Goal: Information Seeking & Learning: Check status

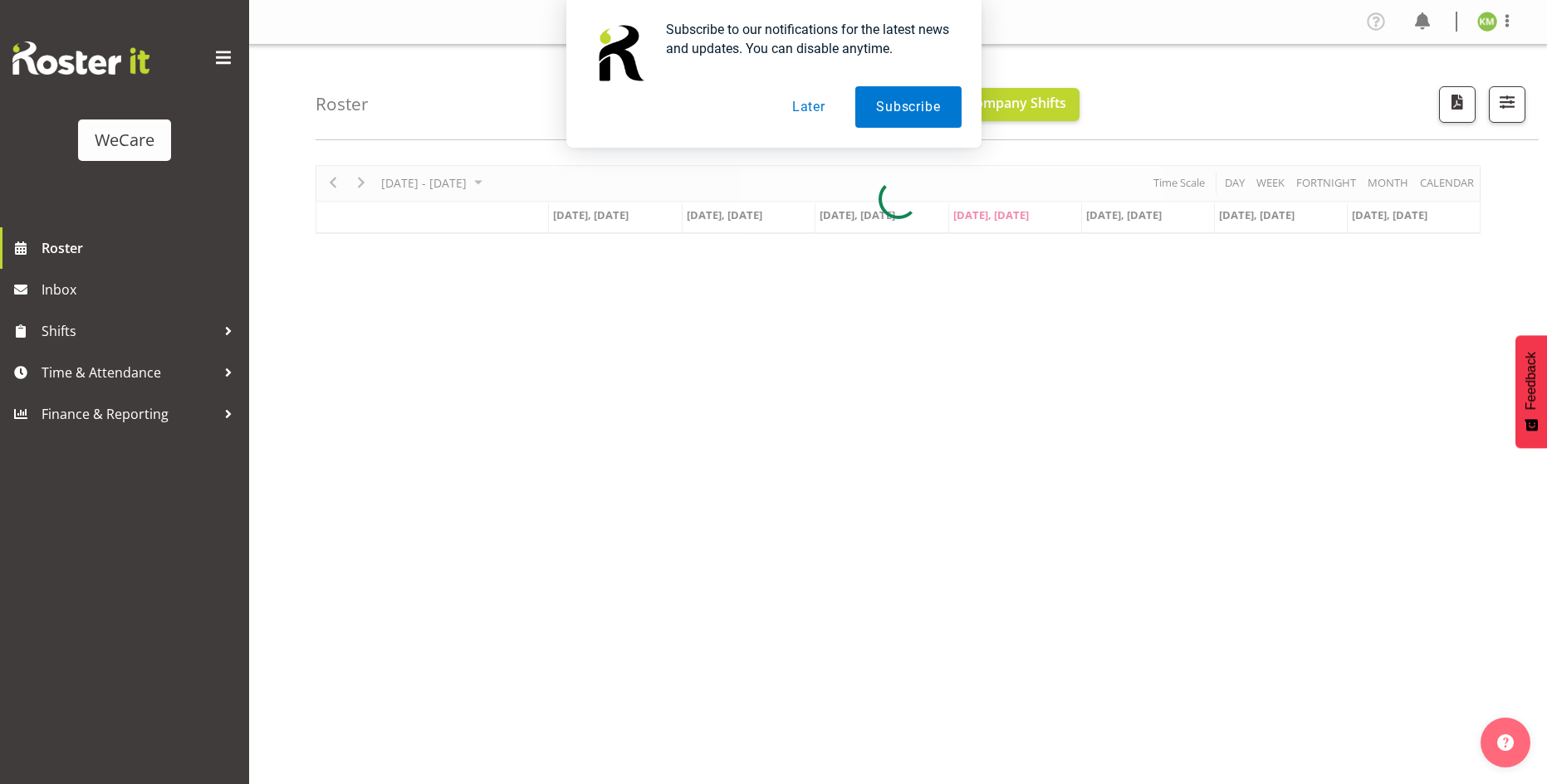
click at [807, 105] on button "Later" at bounding box center [808, 106] width 75 height 41
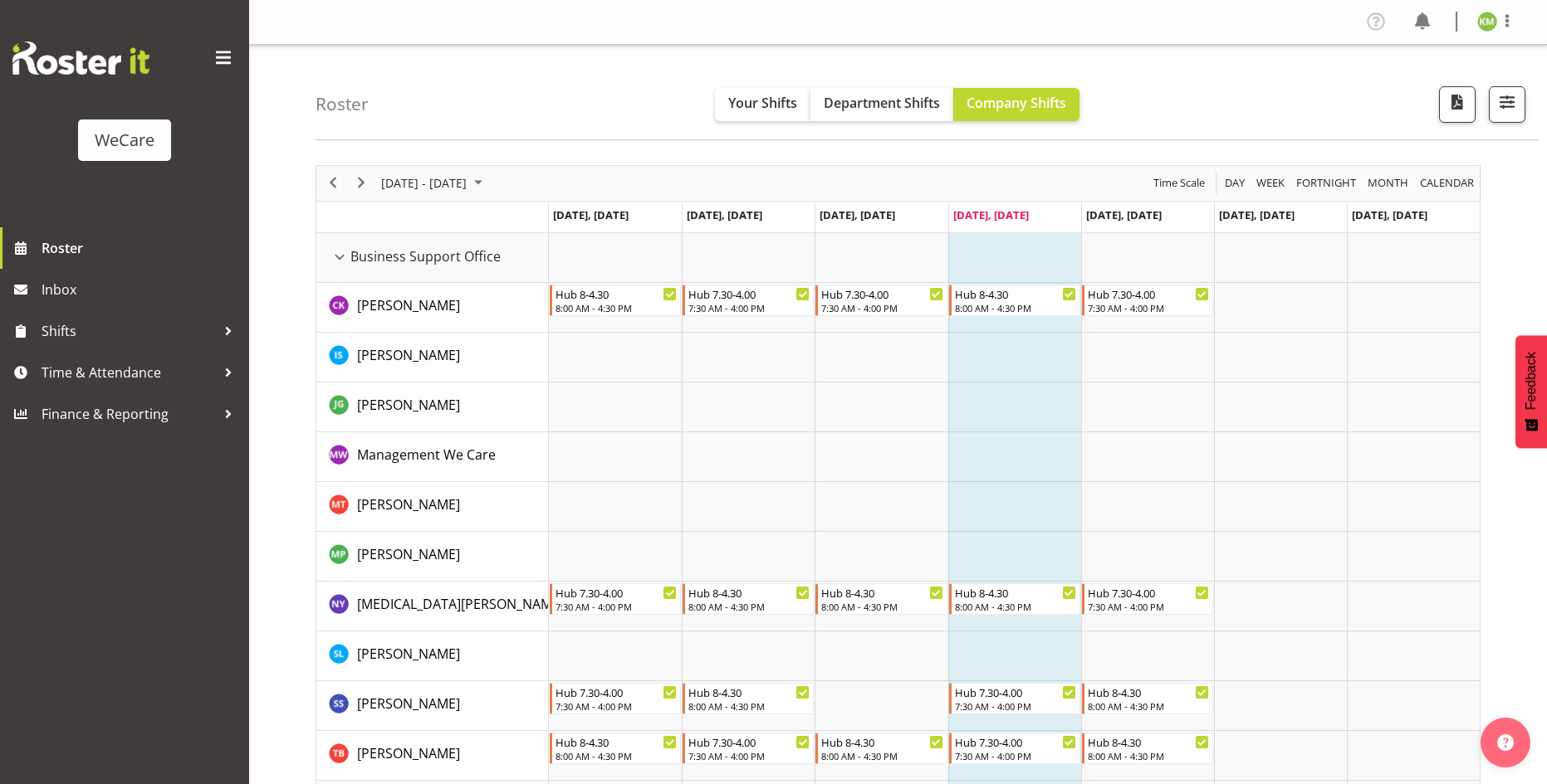
click at [368, 195] on div "next period" at bounding box center [361, 184] width 28 height 35
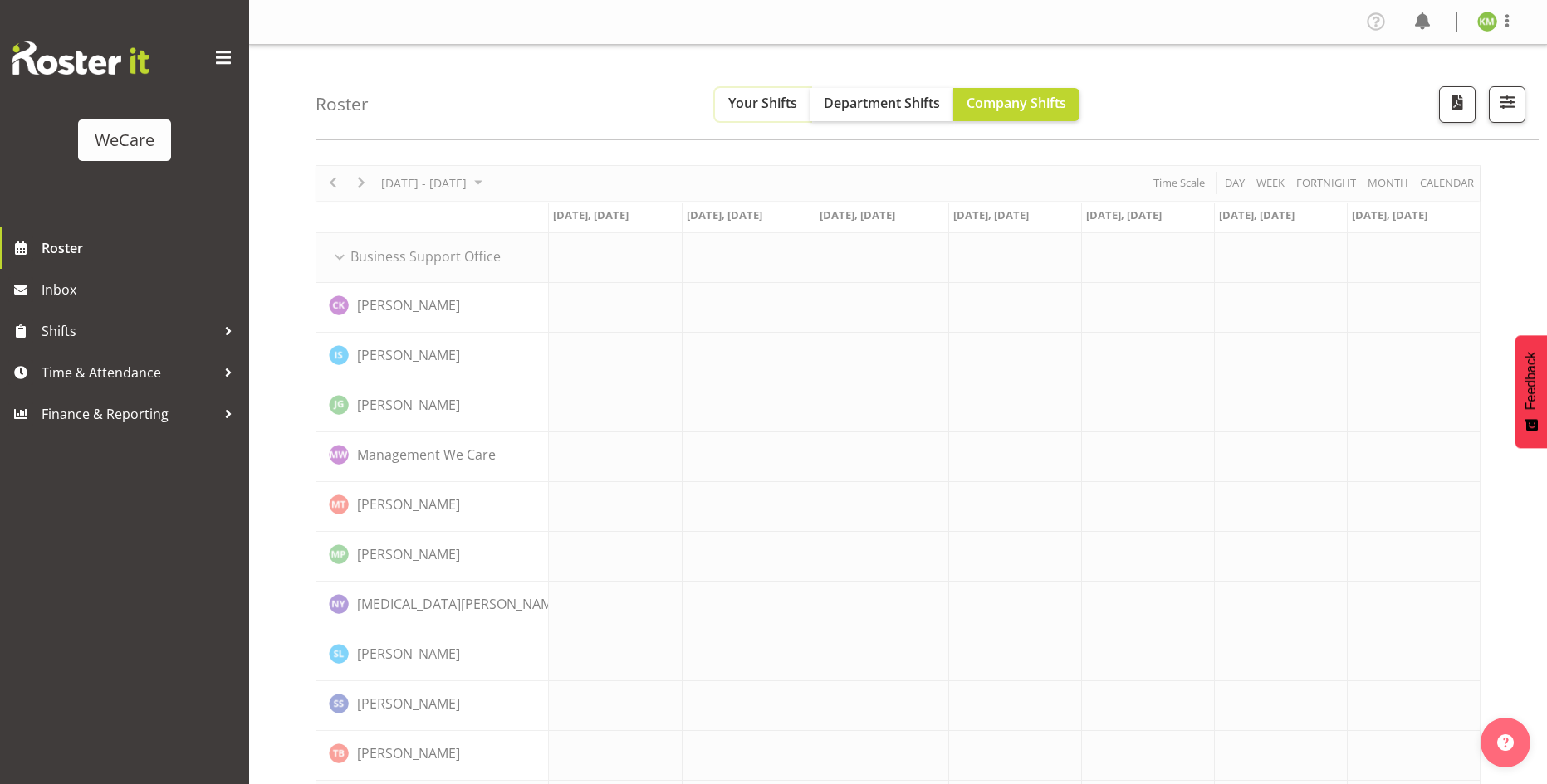
click at [773, 105] on span "Your Shifts" at bounding box center [763, 103] width 69 height 18
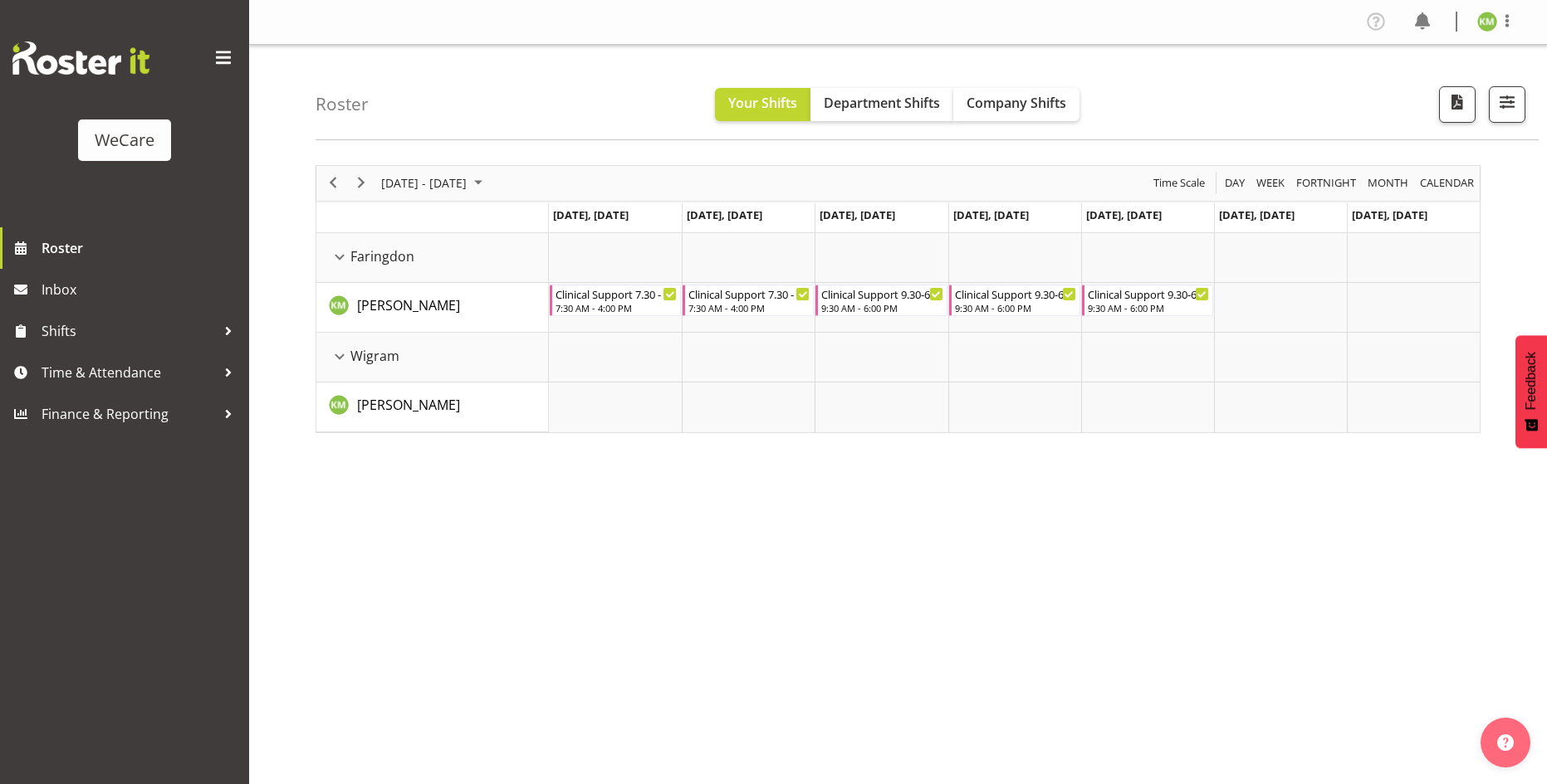
click at [1259, 106] on div "Roster Your Shifts Department Shifts Company Shifts All Locations Clear Busines…" at bounding box center [927, 92] width 1222 height 96
click at [354, 177] on span "Next" at bounding box center [361, 183] width 20 height 21
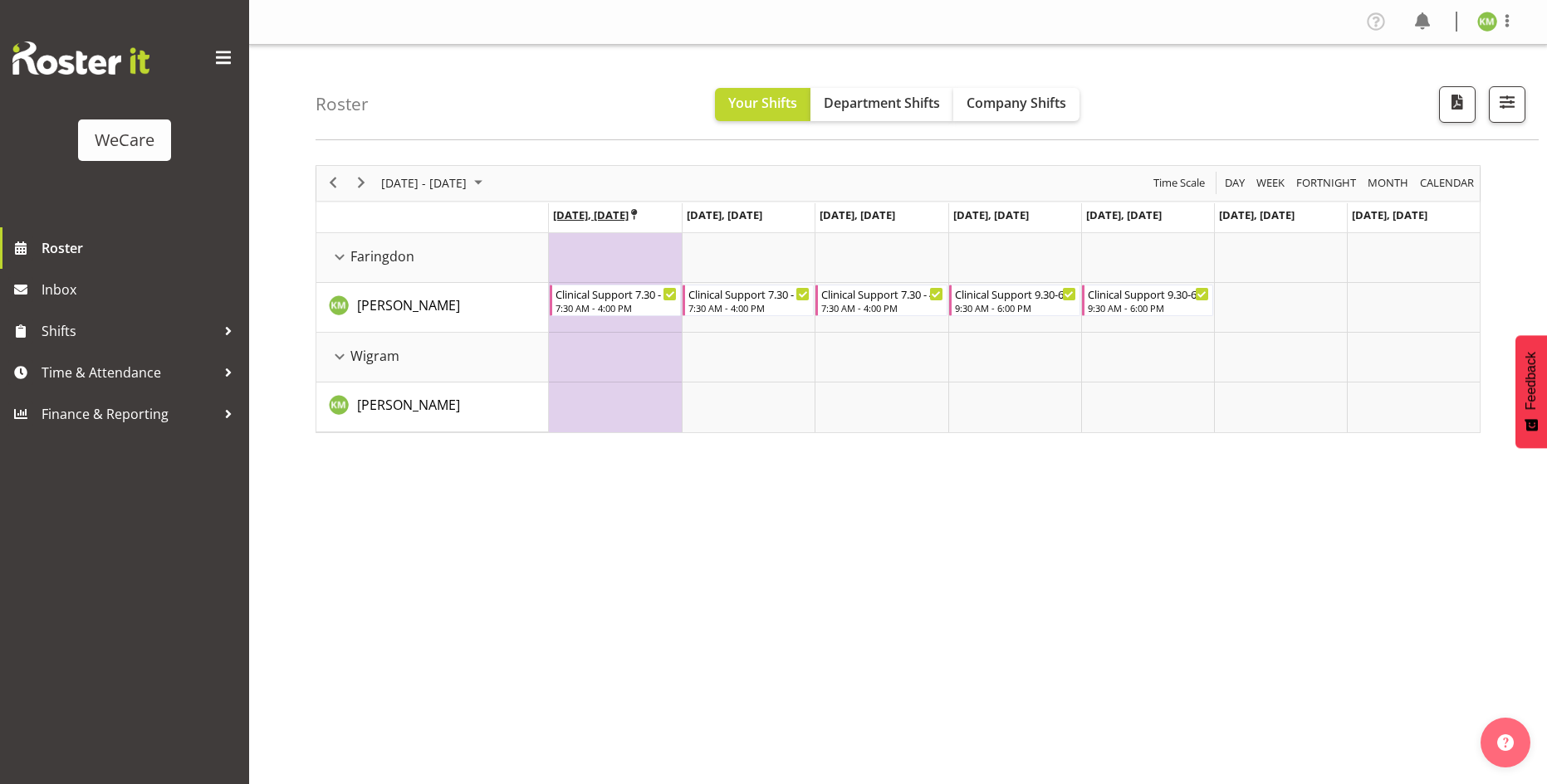
click at [637, 211] on icon "Timeline Week of September 25, 2025" at bounding box center [633, 214] width 6 height 11
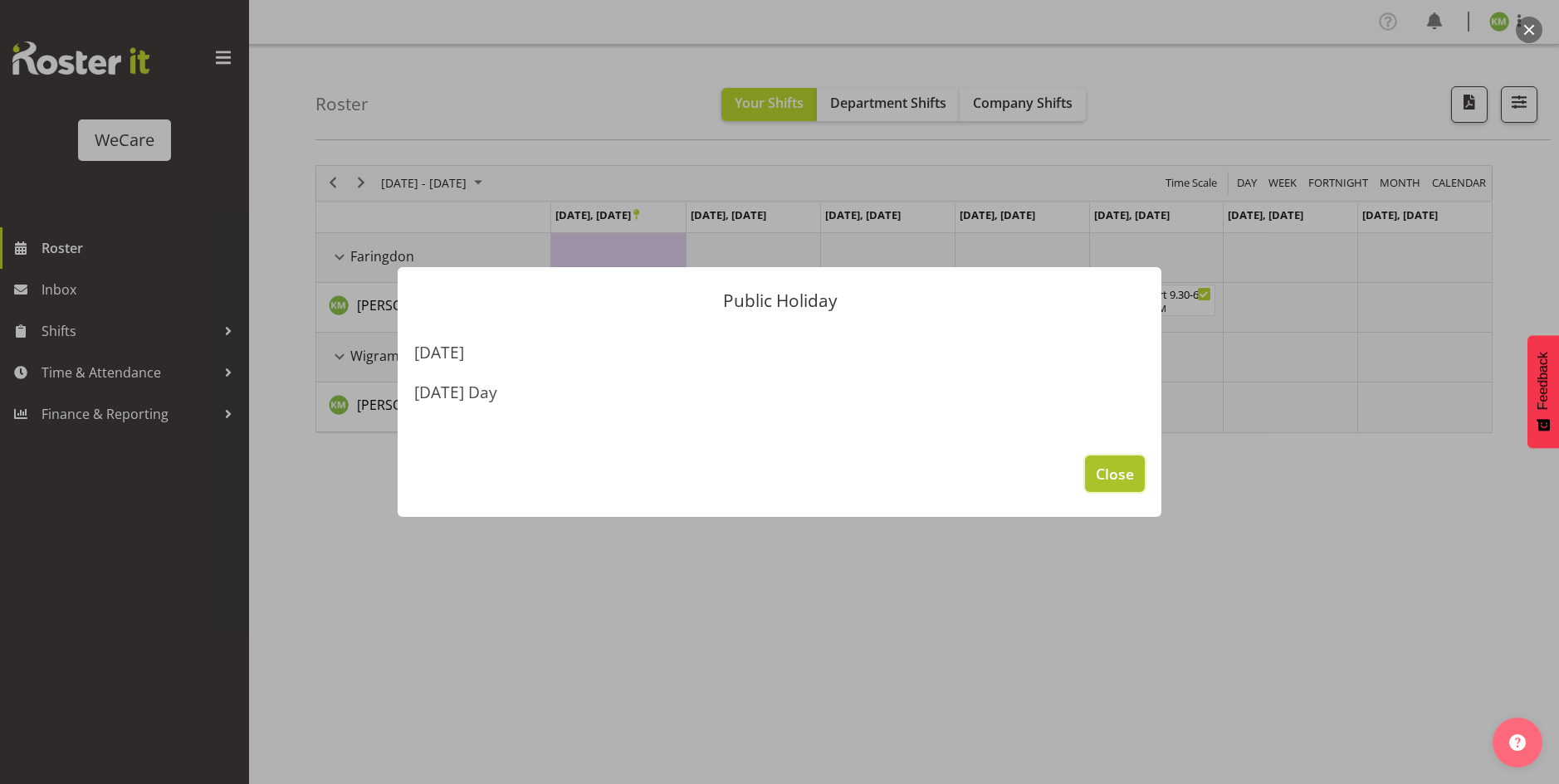
click at [1126, 482] on span "Close" at bounding box center [1114, 474] width 38 height 22
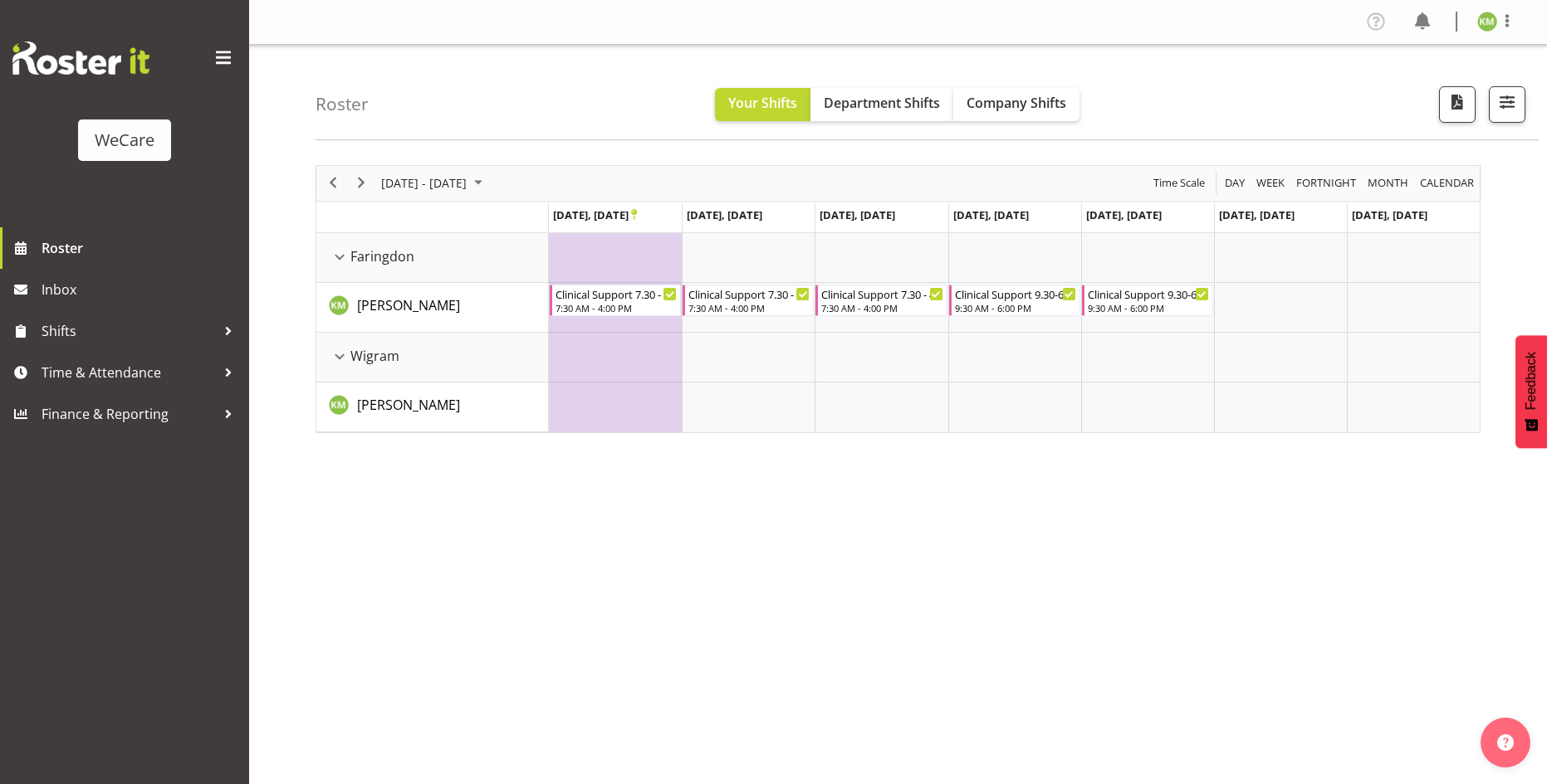
drag, startPoint x: 1120, startPoint y: 481, endPoint x: 1115, endPoint y: 474, distance: 8.6
click at [1118, 476] on div "[DATE] - [DATE] [DATE] Day Week Fortnight Month calendar Month Agenda Time Scal…" at bounding box center [931, 484] width 1231 height 664
drag, startPoint x: 770, startPoint y: 300, endPoint x: 784, endPoint y: 300, distance: 14.0
click at [770, 301] on div "Clinical Support 7.30 - 4" at bounding box center [749, 293] width 122 height 17
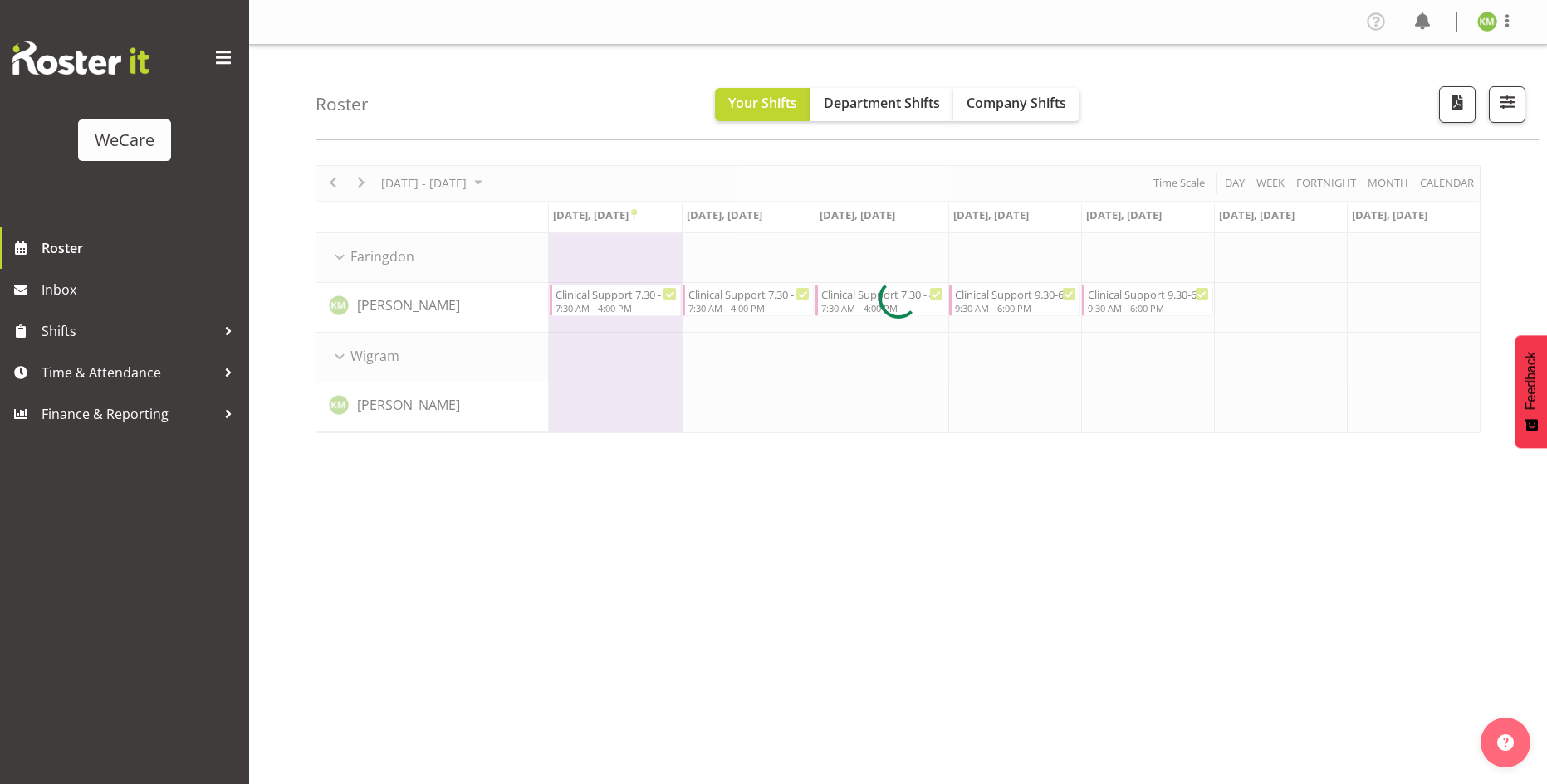
click at [860, 300] on div at bounding box center [898, 299] width 1164 height 268
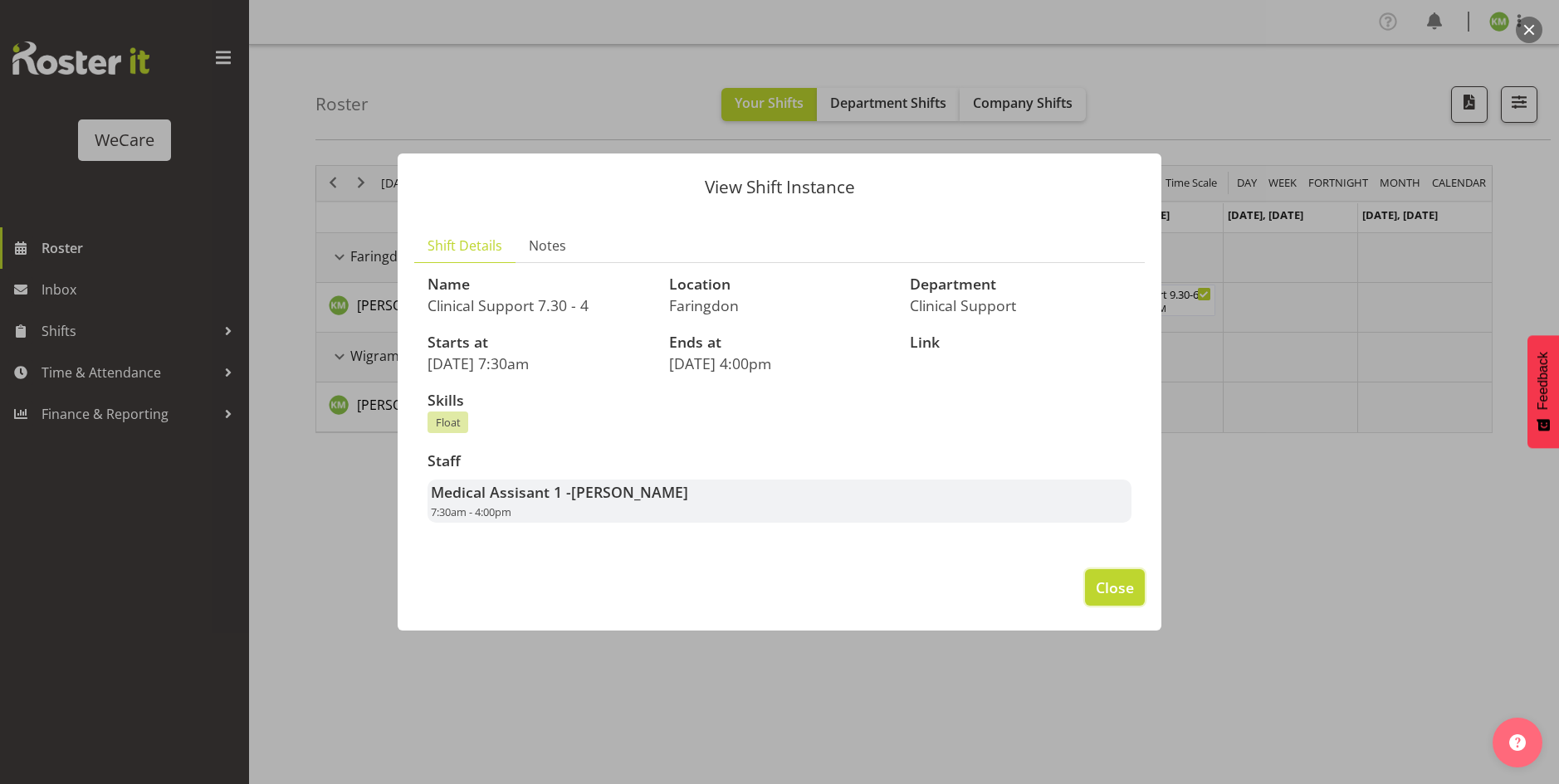
click at [1130, 589] on span "Close" at bounding box center [1114, 587] width 38 height 22
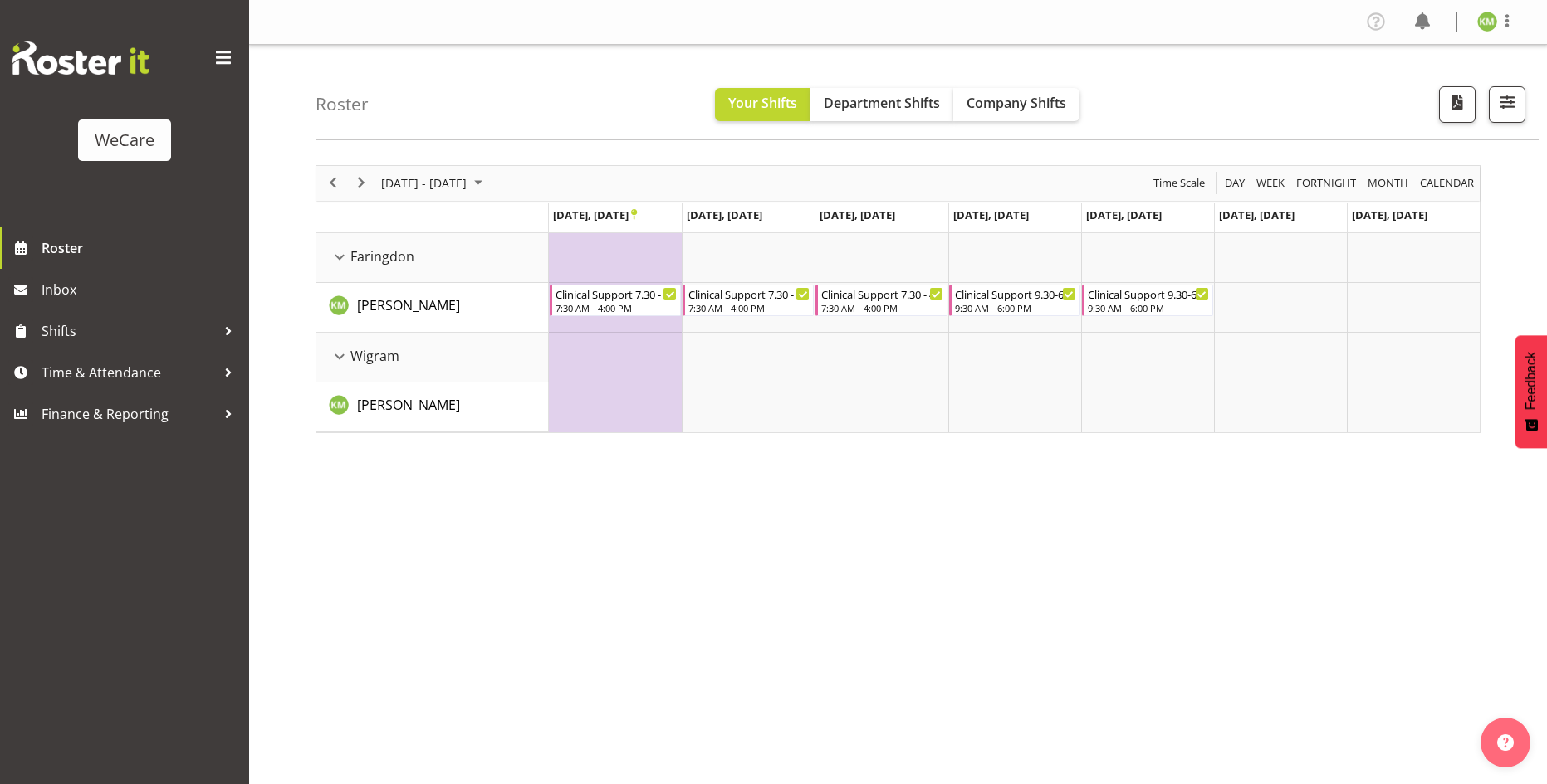
click at [1128, 588] on div "September 22 - 28, 2025 Today Day Week Fortnight Month calendar Month Agenda Ti…" at bounding box center [931, 484] width 1231 height 664
click at [369, 185] on span "Next" at bounding box center [361, 183] width 20 height 21
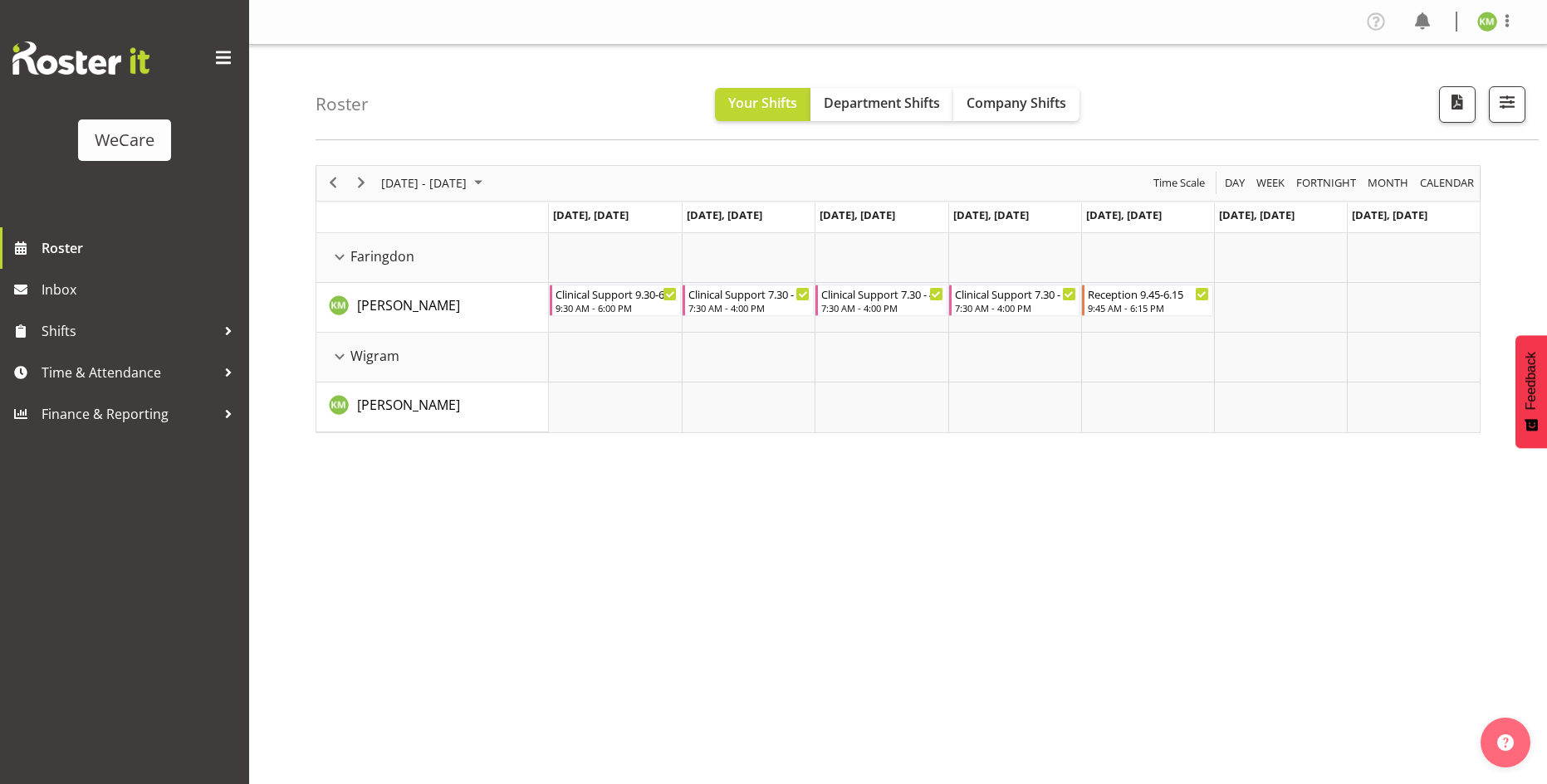
click at [781, 475] on div "Sep 29 - Oct 05, 2025 Today Day Week Fortnight Month calendar Month Agenda Time…" at bounding box center [931, 484] width 1231 height 664
drag, startPoint x: 1273, startPoint y: 97, endPoint x: 911, endPoint y: 617, distance: 633.6
click at [911, 617] on div "Sep 29 - Oct 05, 2025 Today Day Week Fortnight Month calendar Month Agenda Time…" at bounding box center [931, 484] width 1231 height 664
click at [632, 591] on div "Sep 29 - Oct 05, 2025 Today Day Week Fortnight Month calendar Month Agenda Time…" at bounding box center [931, 484] width 1231 height 664
click at [337, 184] on span "Previous" at bounding box center [332, 183] width 20 height 21
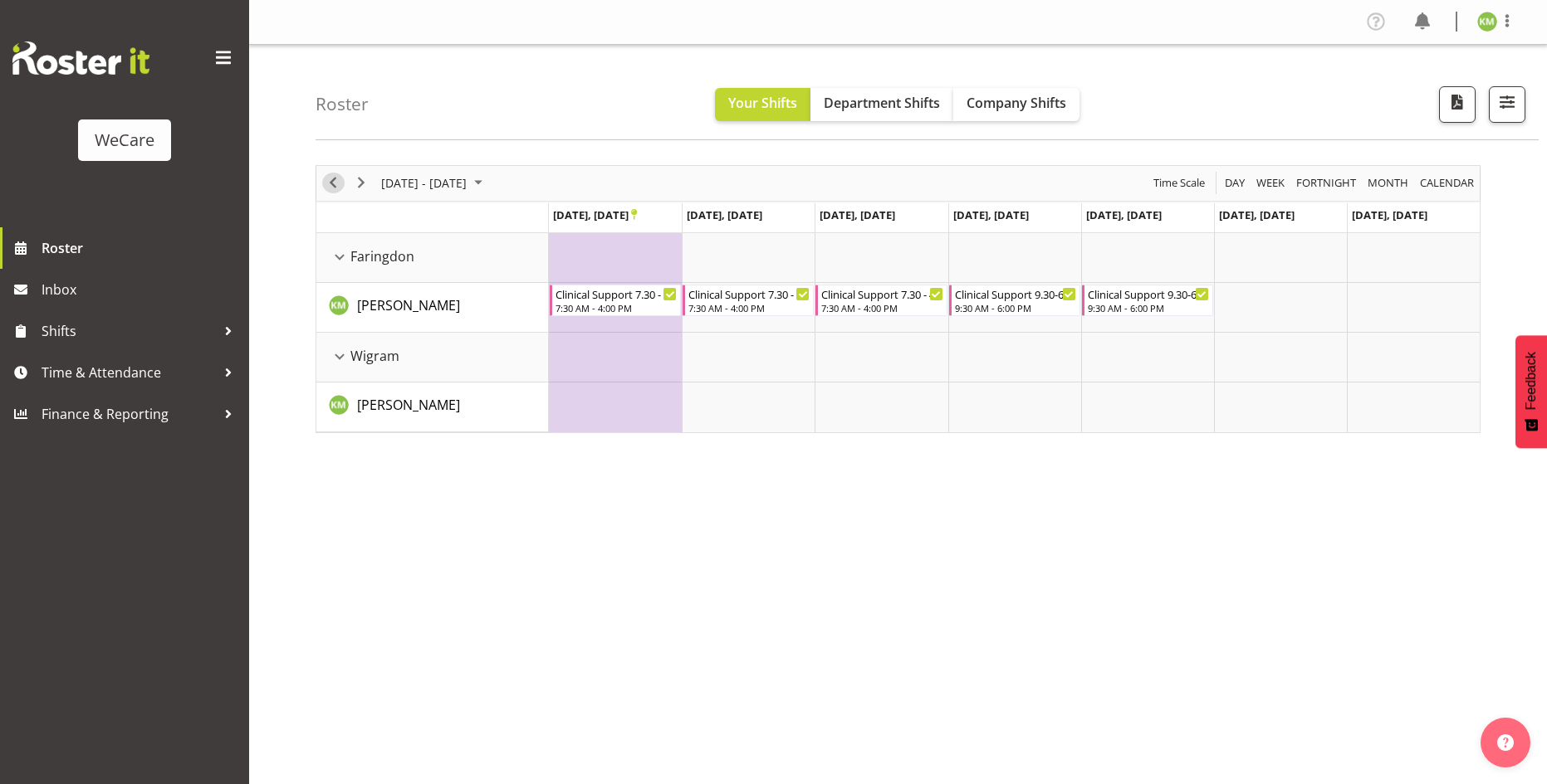
click at [337, 183] on span "Previous" at bounding box center [332, 183] width 20 height 21
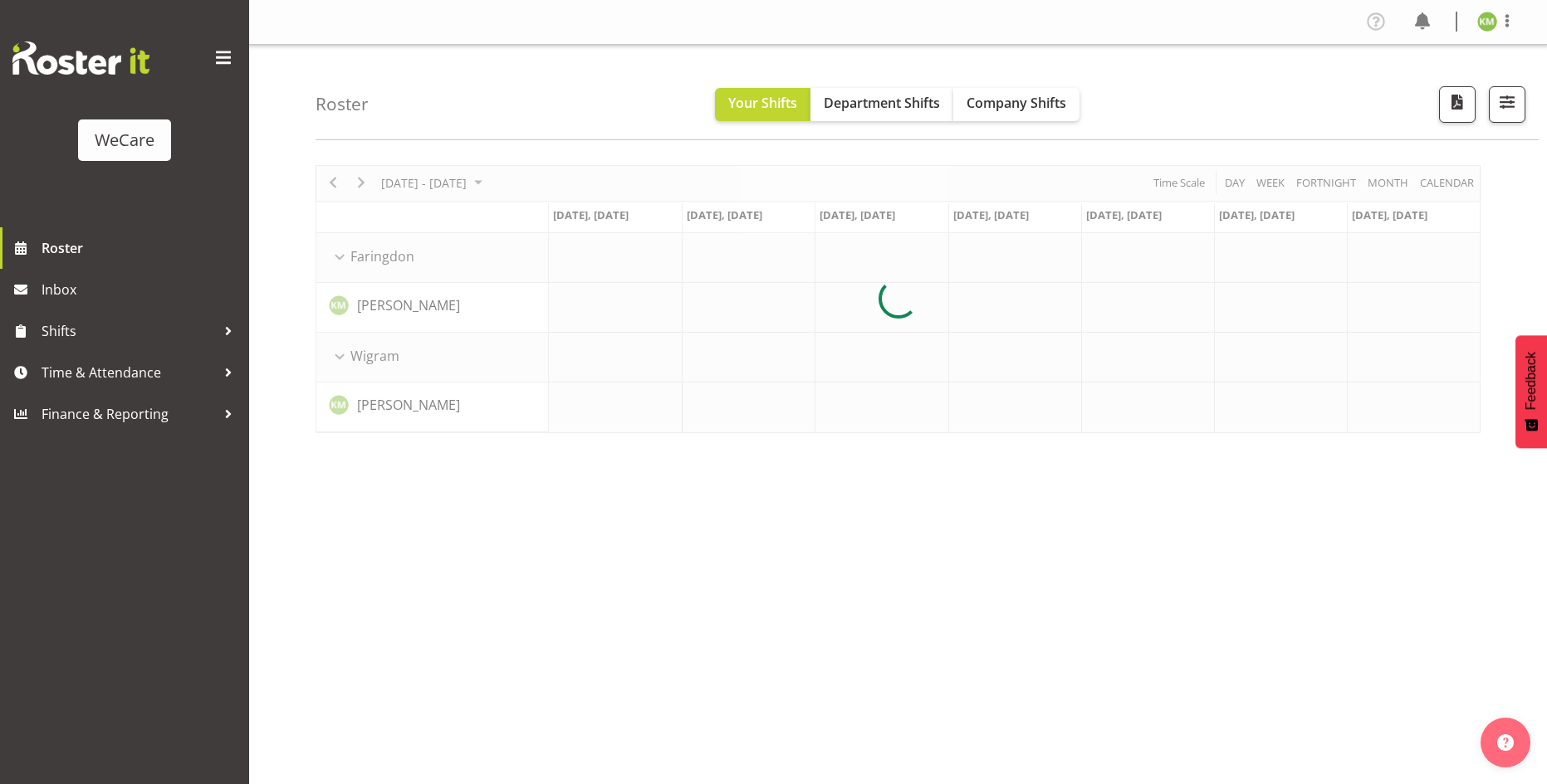
drag, startPoint x: 337, startPoint y: 183, endPoint x: 468, endPoint y: 101, distance: 154.5
click at [468, 101] on div "Roster Your Shifts Department Shifts Company Shifts All Locations Clear Busines…" at bounding box center [927, 92] width 1222 height 96
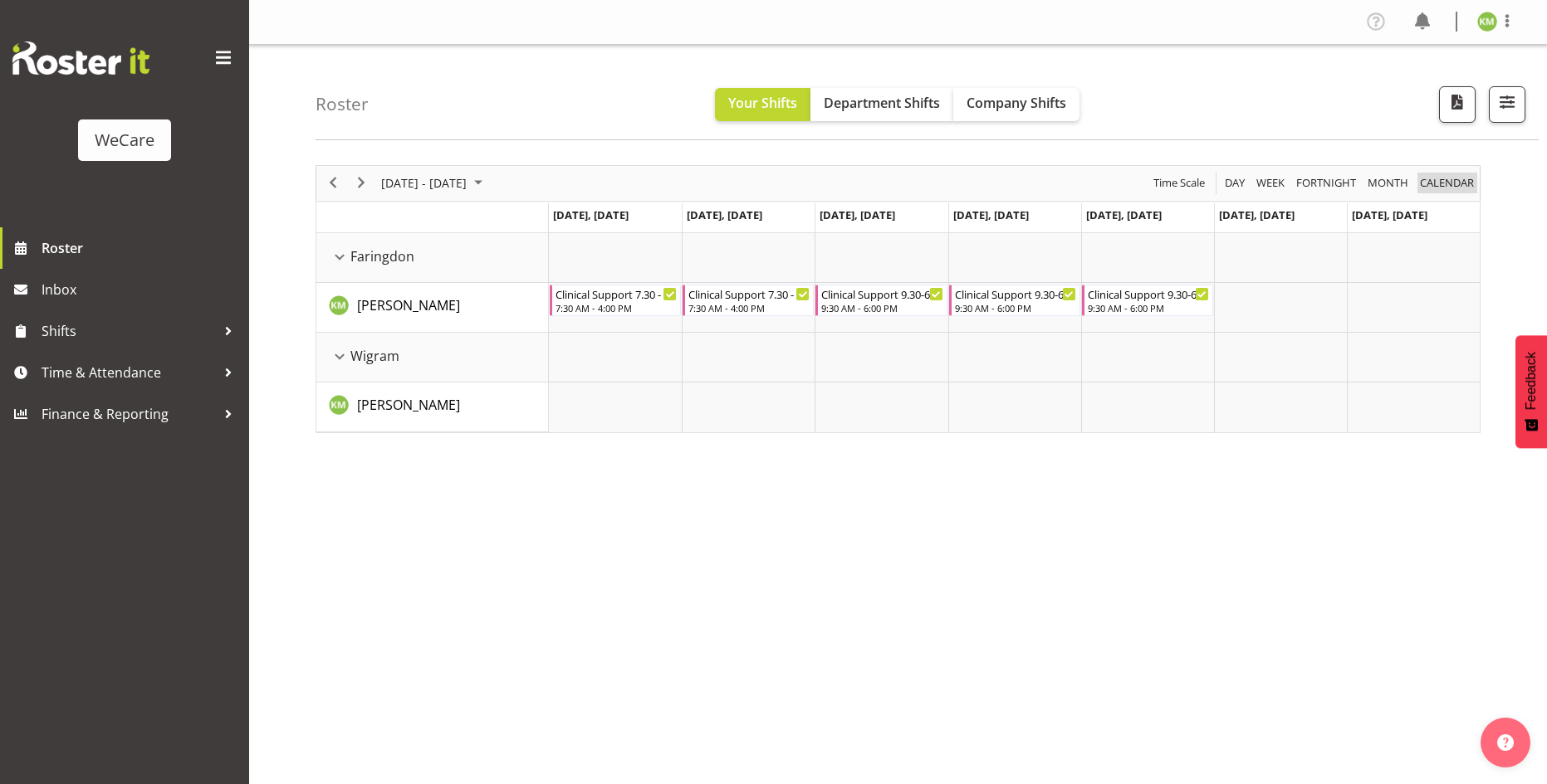
click at [1439, 183] on span "calendar" at bounding box center [1446, 183] width 57 height 21
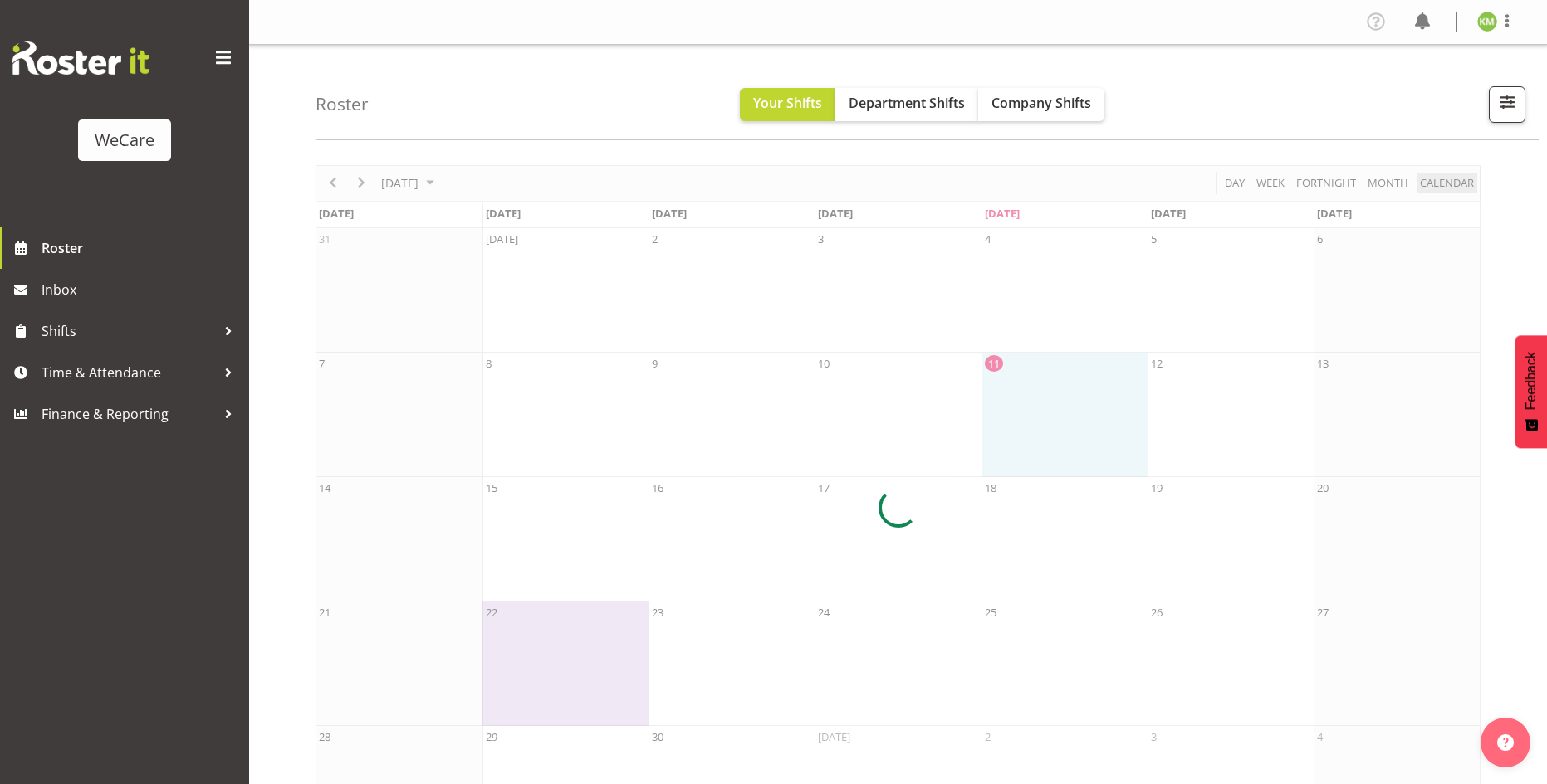
scroll to position [80, 0]
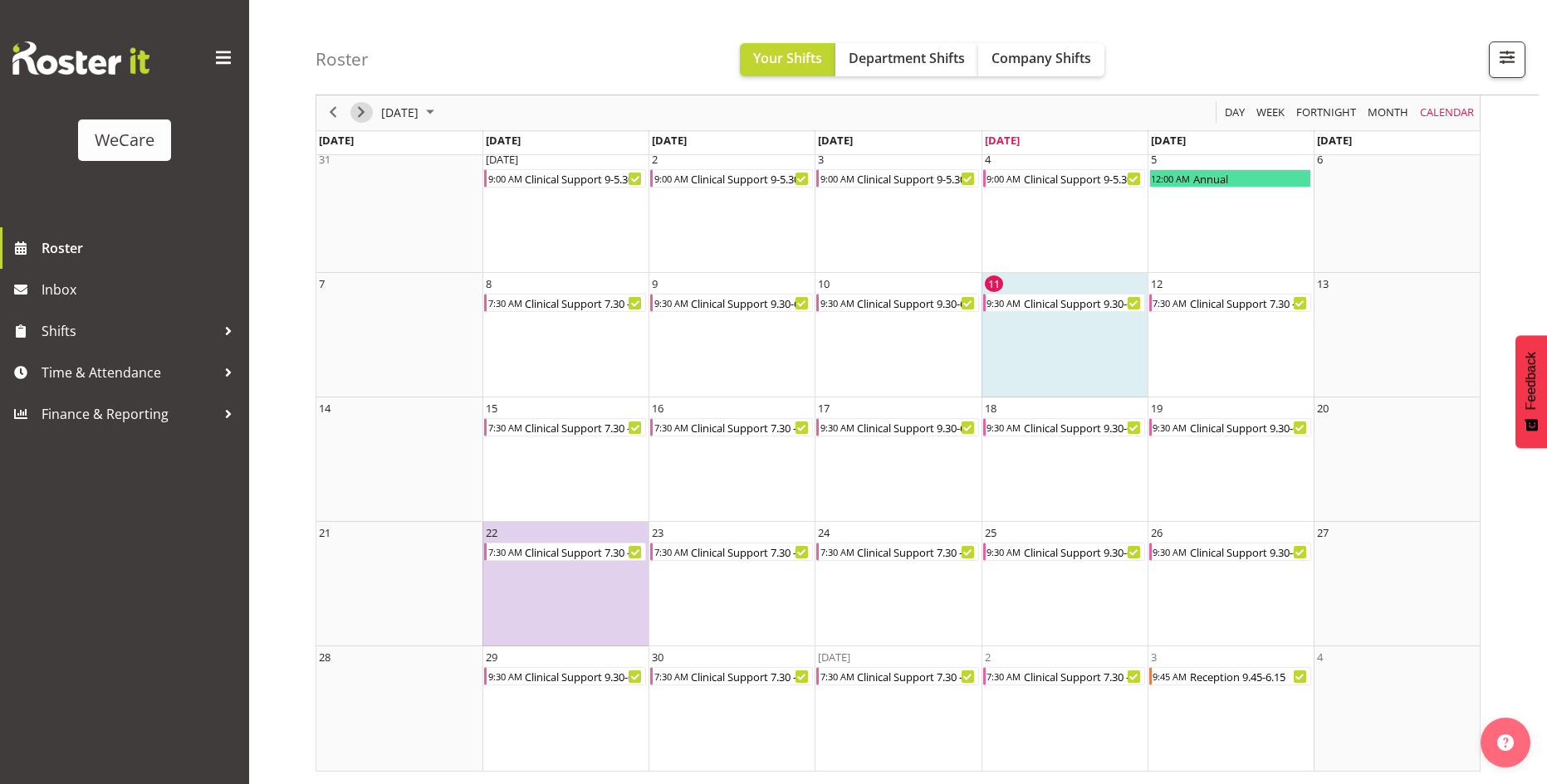
click at [367, 120] on span "Next" at bounding box center [361, 113] width 20 height 21
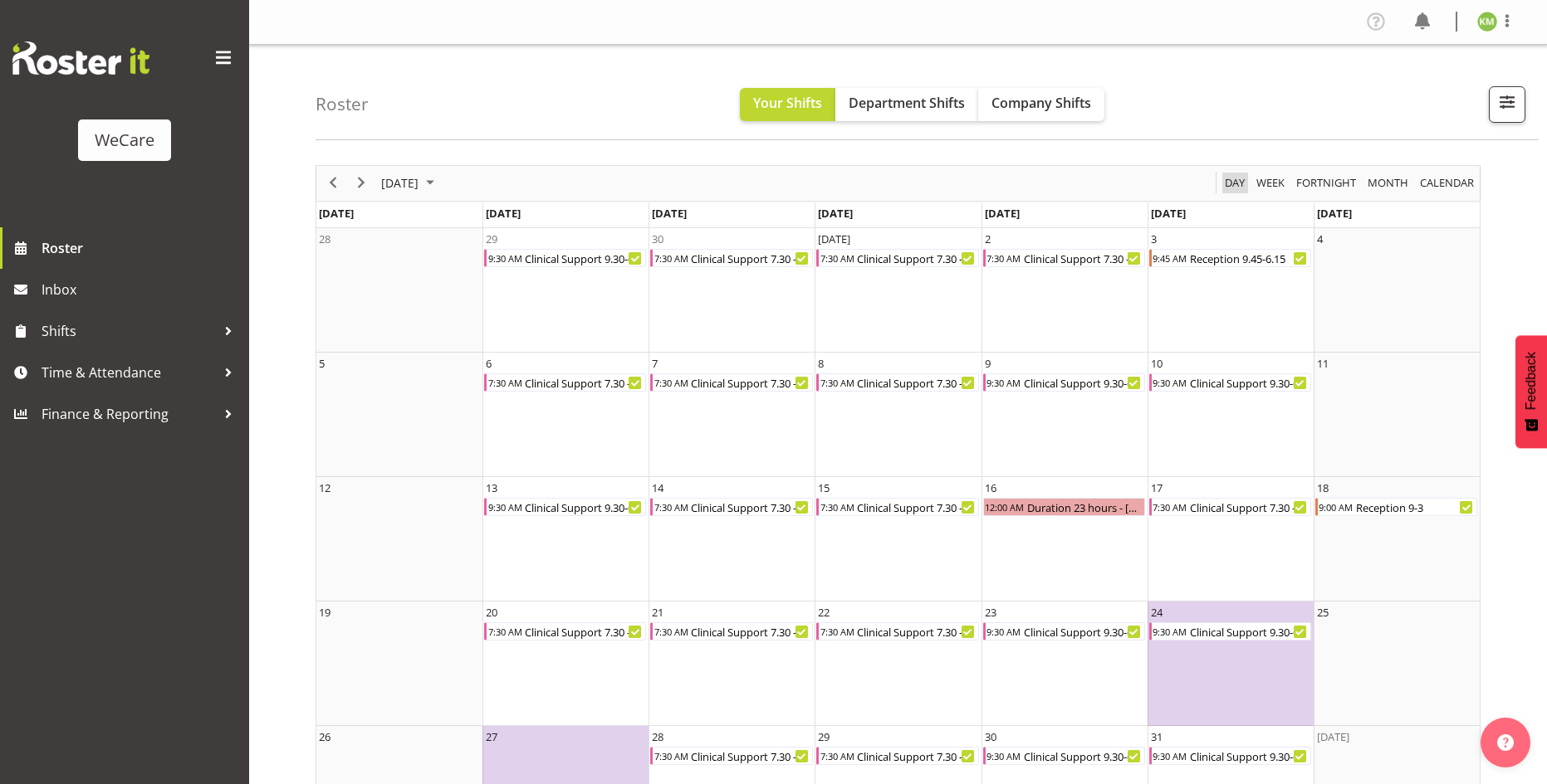
click at [1237, 182] on span "Day" at bounding box center [1234, 183] width 23 height 21
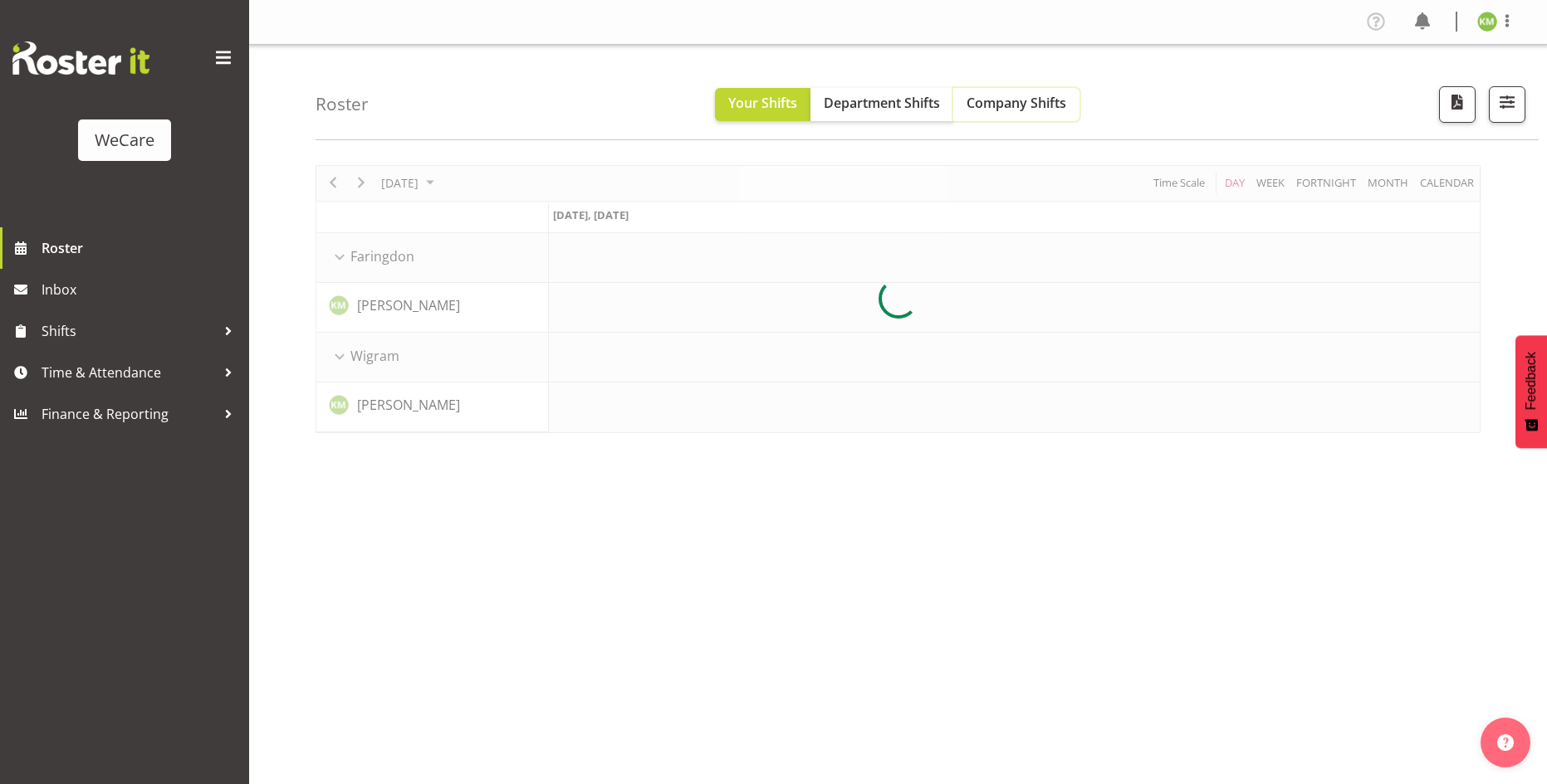
click at [1004, 90] on button "Company Shifts" at bounding box center [1016, 105] width 126 height 33
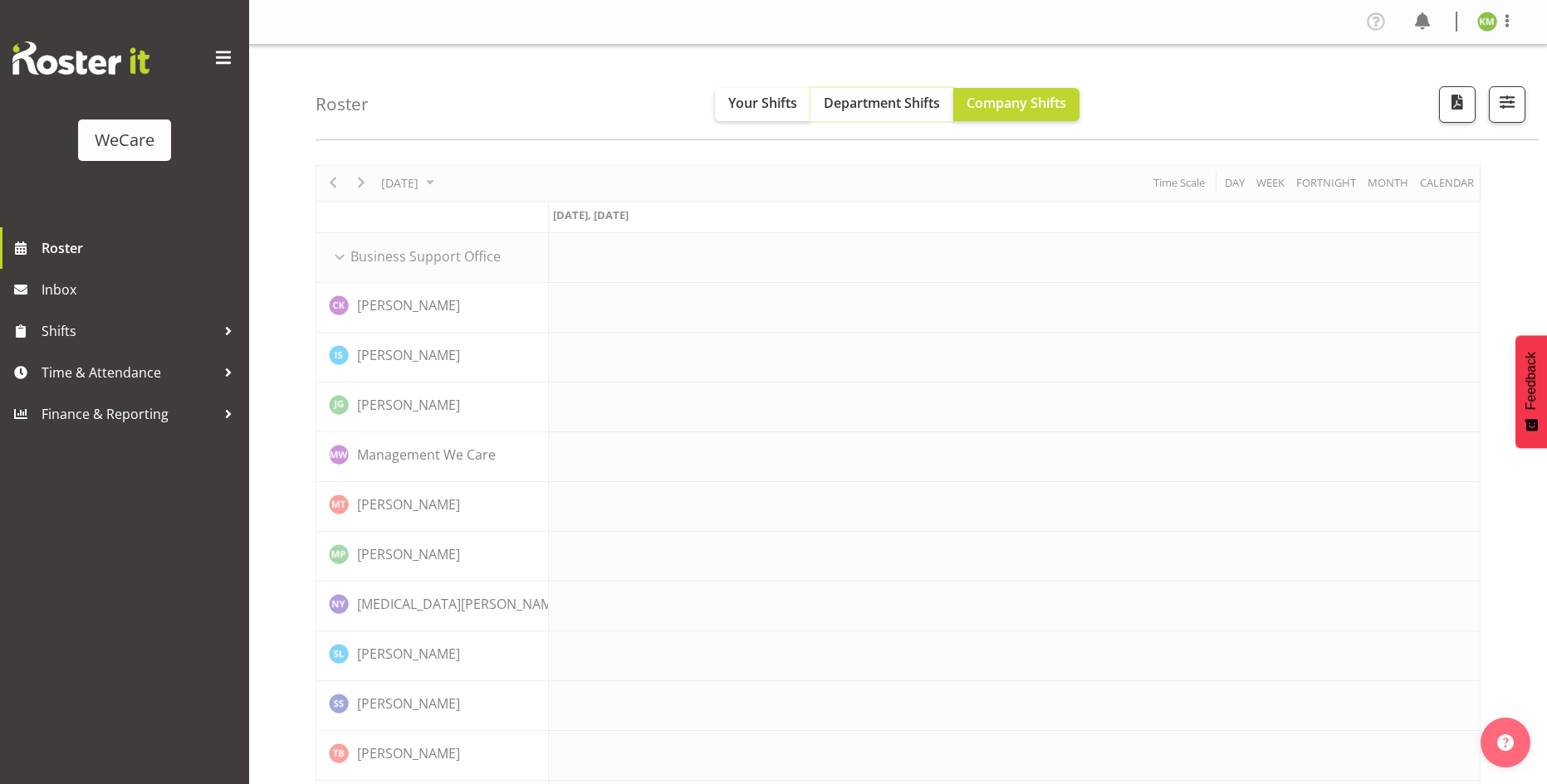
click at [855, 93] on button "Department Shifts" at bounding box center [881, 105] width 142 height 33
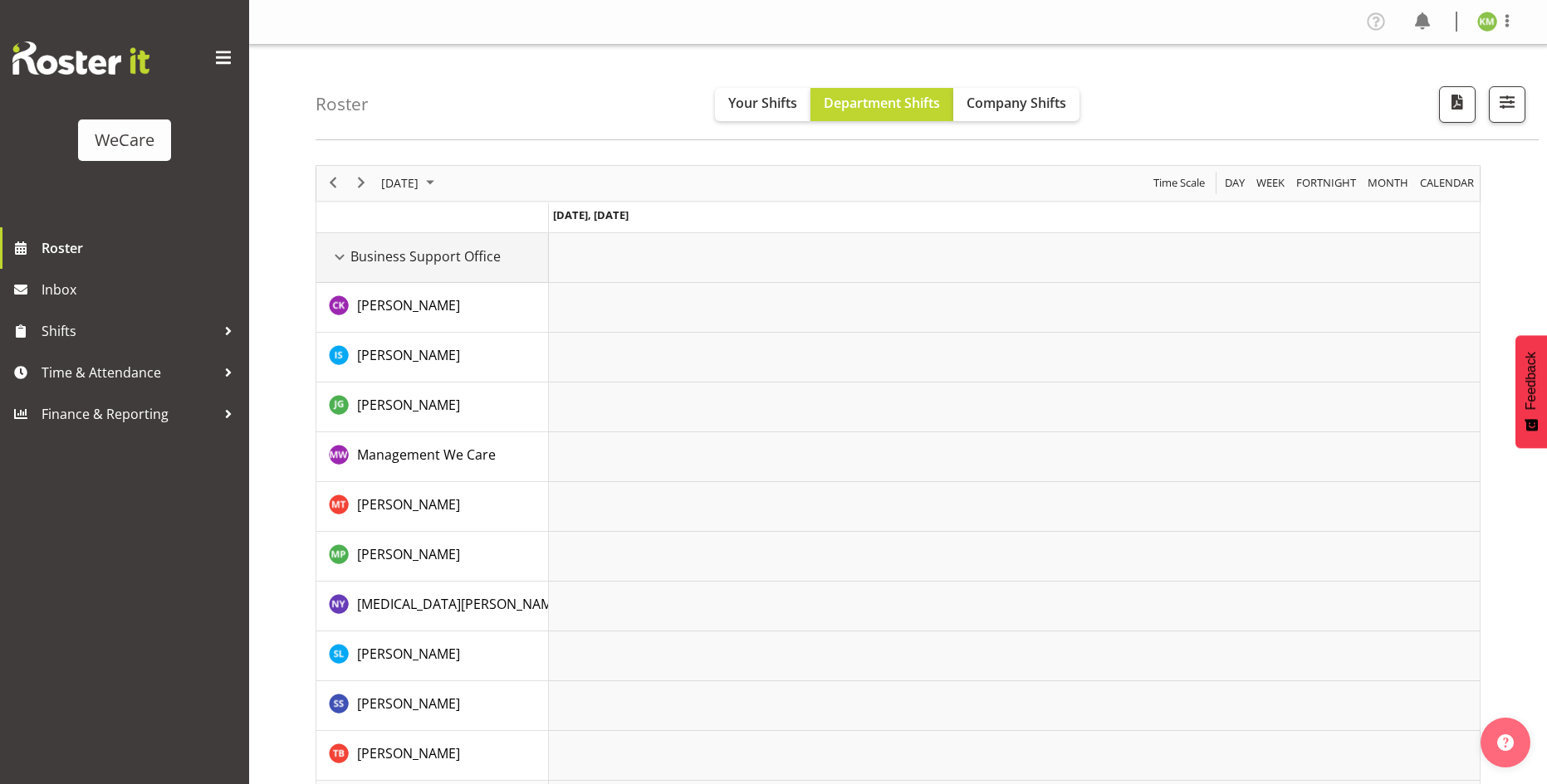
click at [352, 259] on span "Business Support Office" at bounding box center [425, 256] width 150 height 20
click at [342, 254] on div "Business Support Office resource" at bounding box center [339, 257] width 22 height 22
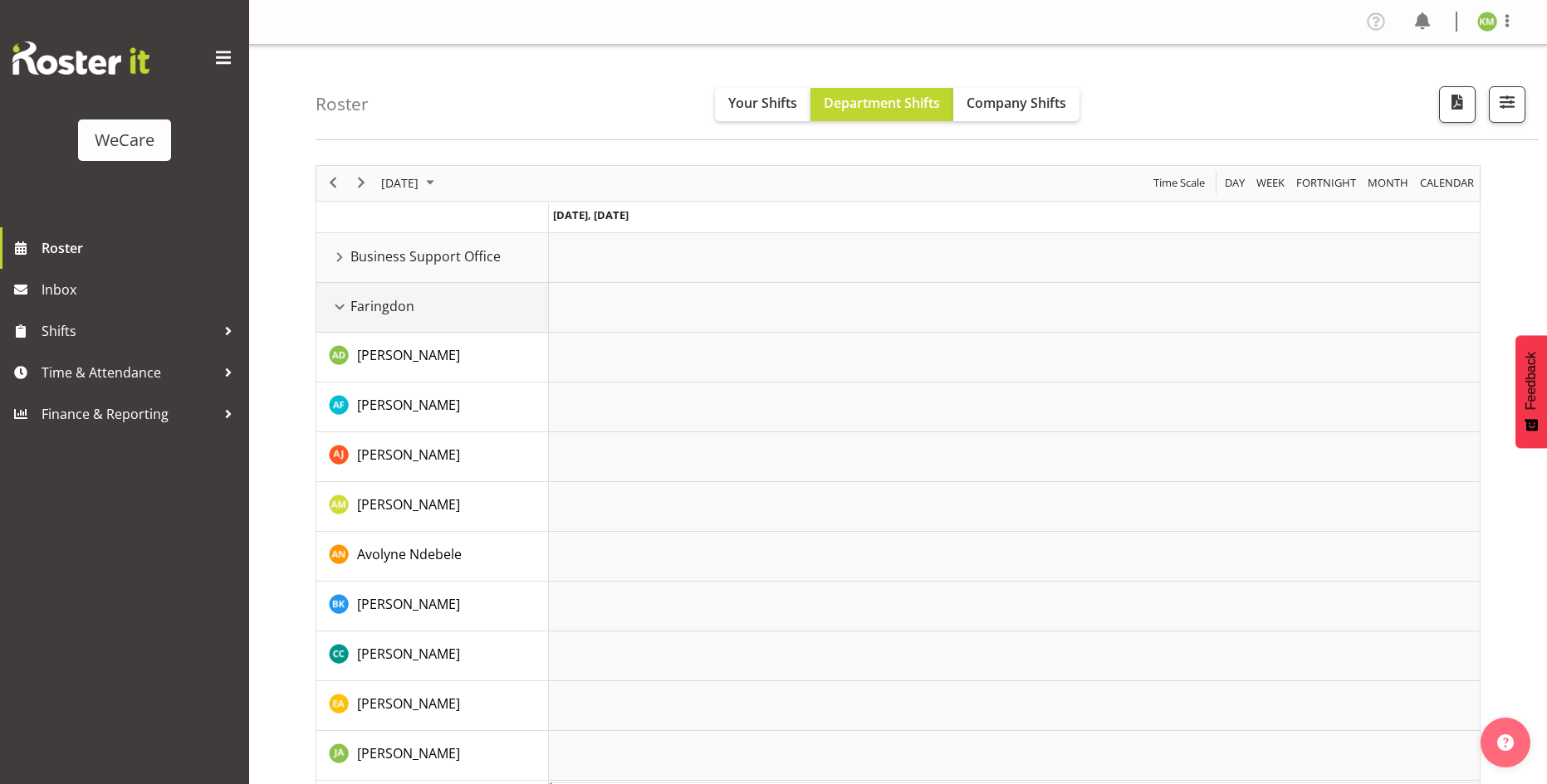
click at [331, 309] on div "Faringdon resource" at bounding box center [339, 307] width 22 height 22
click at [339, 350] on div "Ilam resource" at bounding box center [339, 357] width 22 height 22
click at [339, 308] on div "Faringdon resource" at bounding box center [339, 307] width 22 height 22
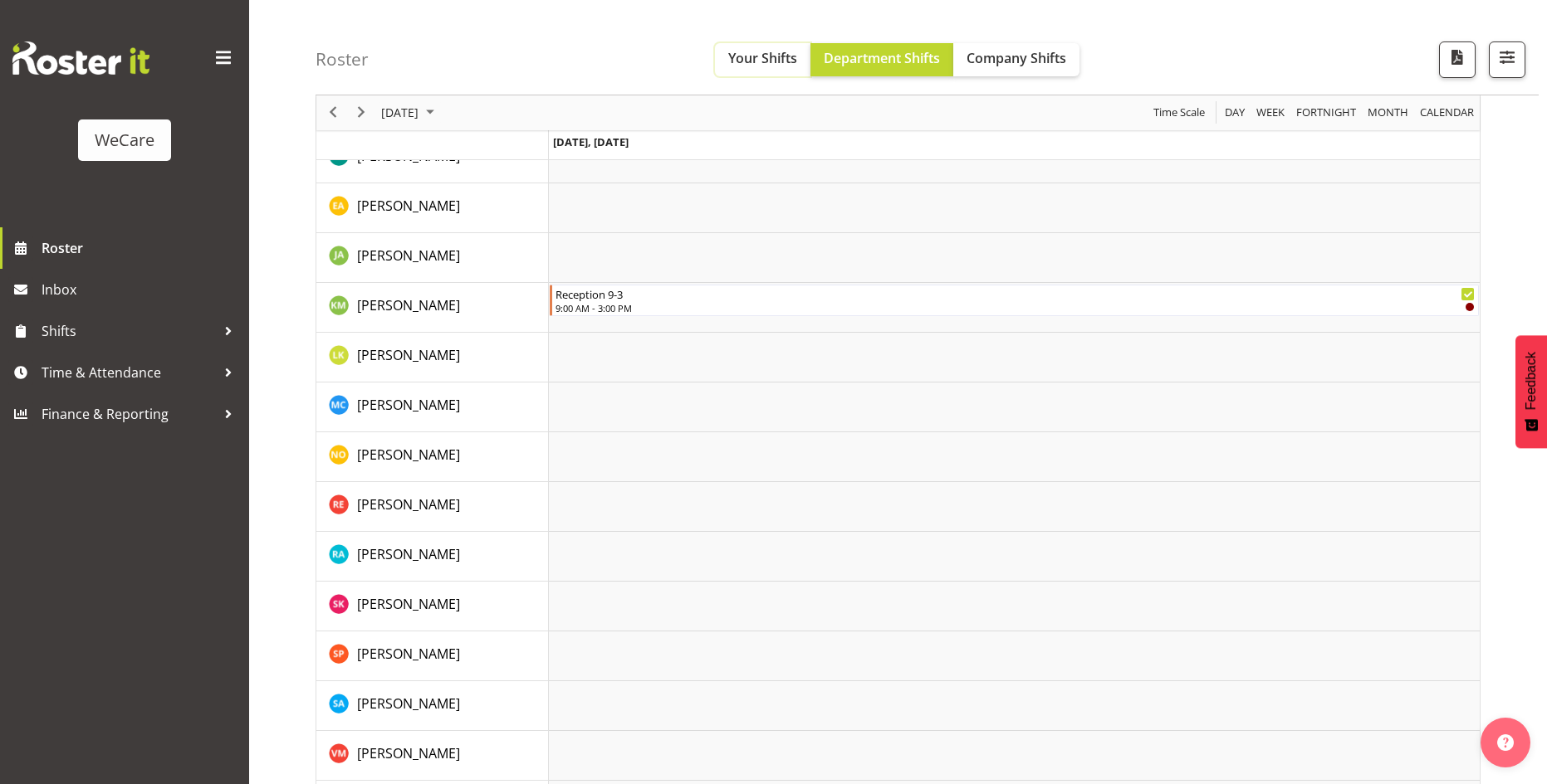
click at [792, 69] on button "Your Shifts" at bounding box center [763, 60] width 96 height 33
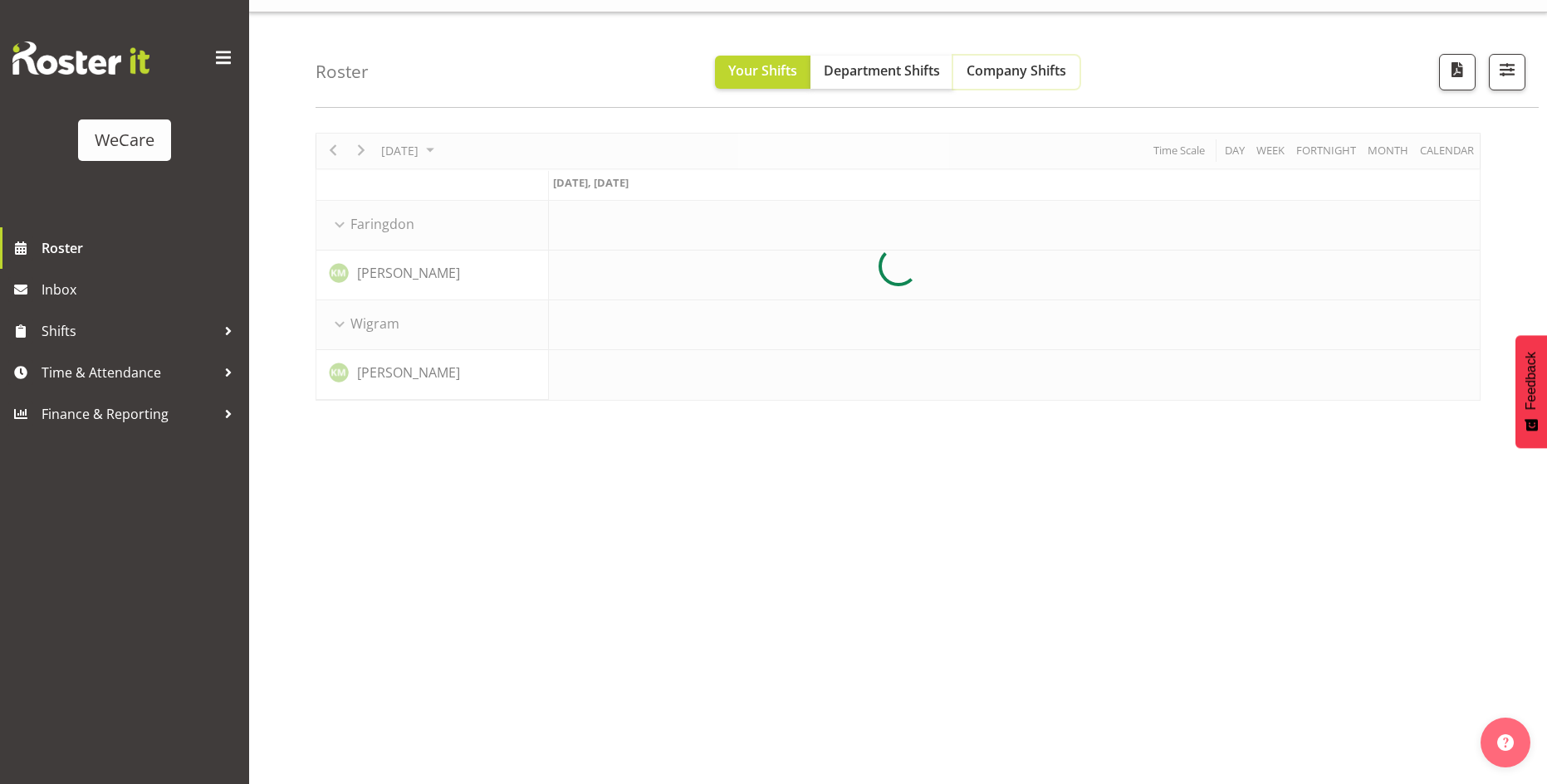
click at [977, 74] on span "Company Shifts" at bounding box center [1016, 70] width 99 height 18
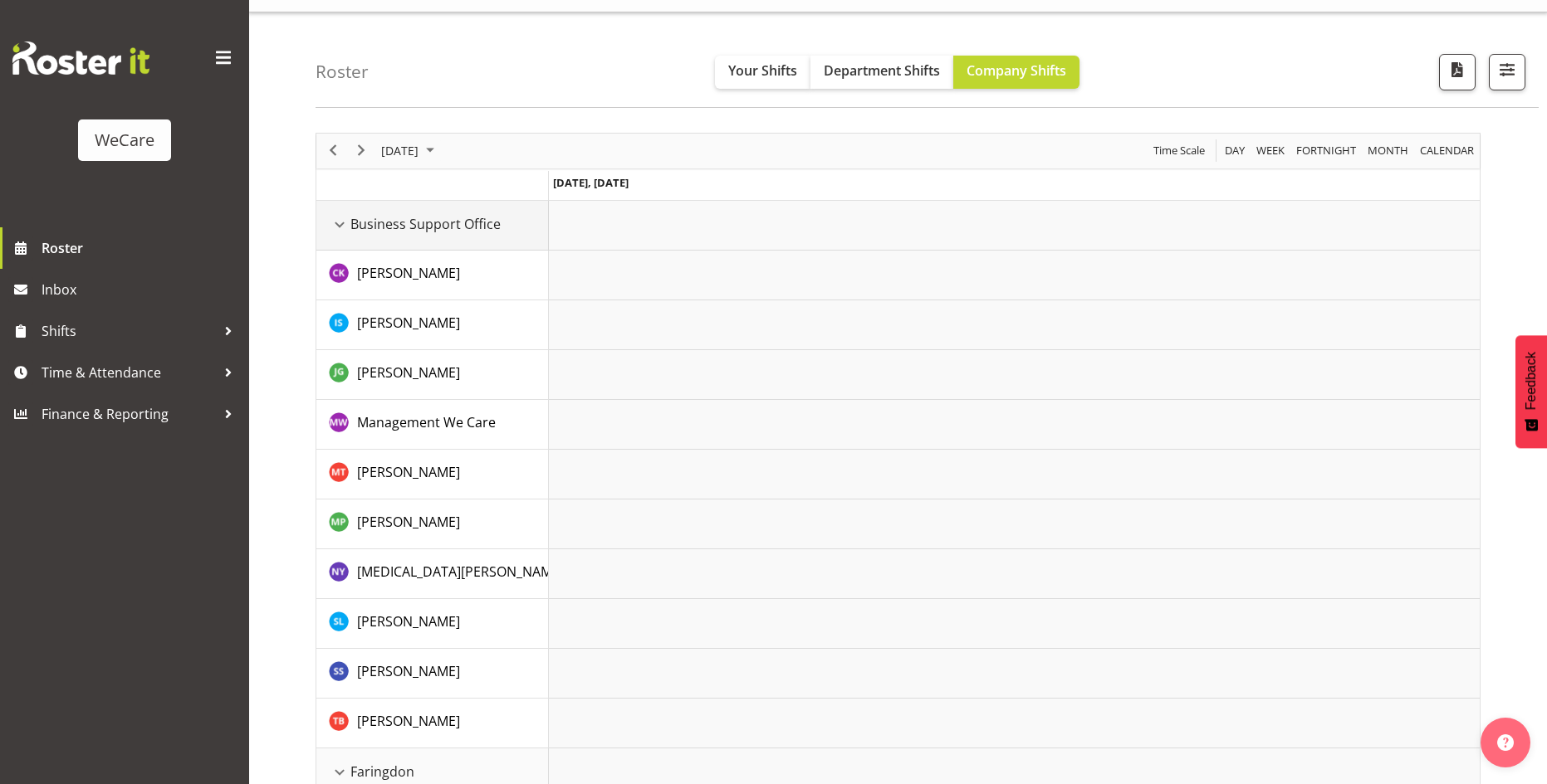
click at [341, 216] on div "Business Support Office resource" at bounding box center [339, 225] width 22 height 22
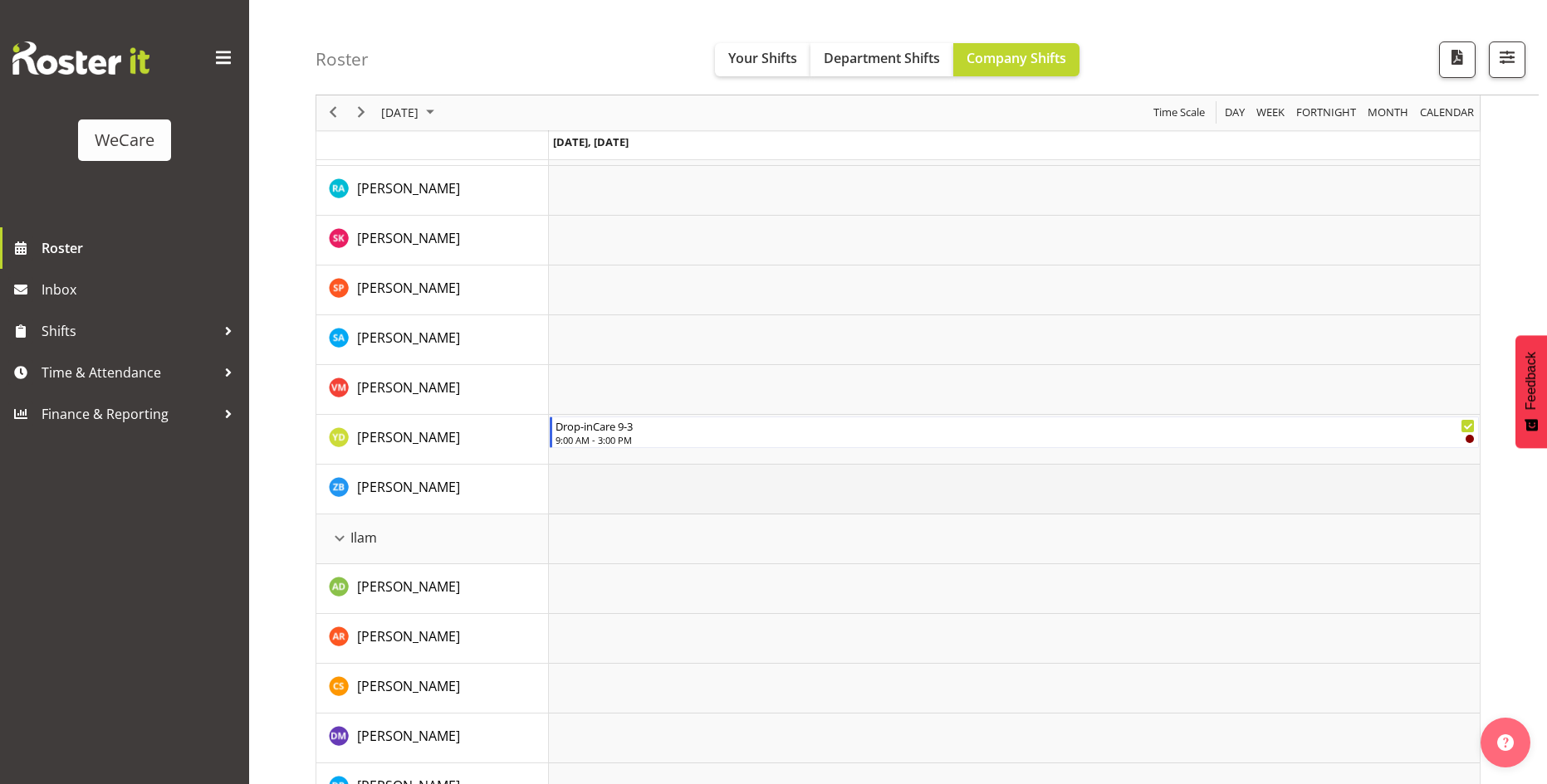
scroll to position [779, 0]
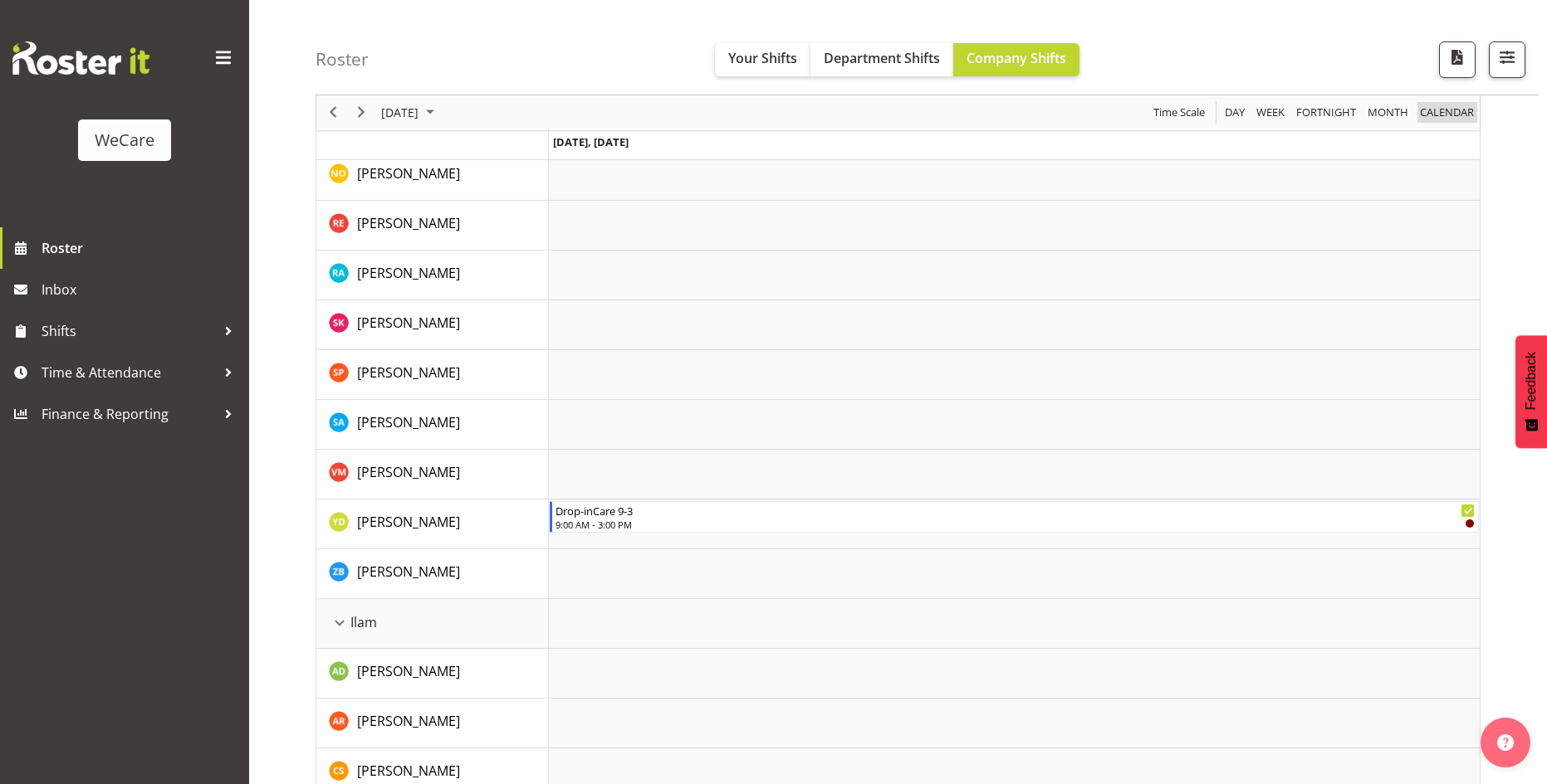
click at [1448, 120] on span "calendar" at bounding box center [1446, 113] width 57 height 21
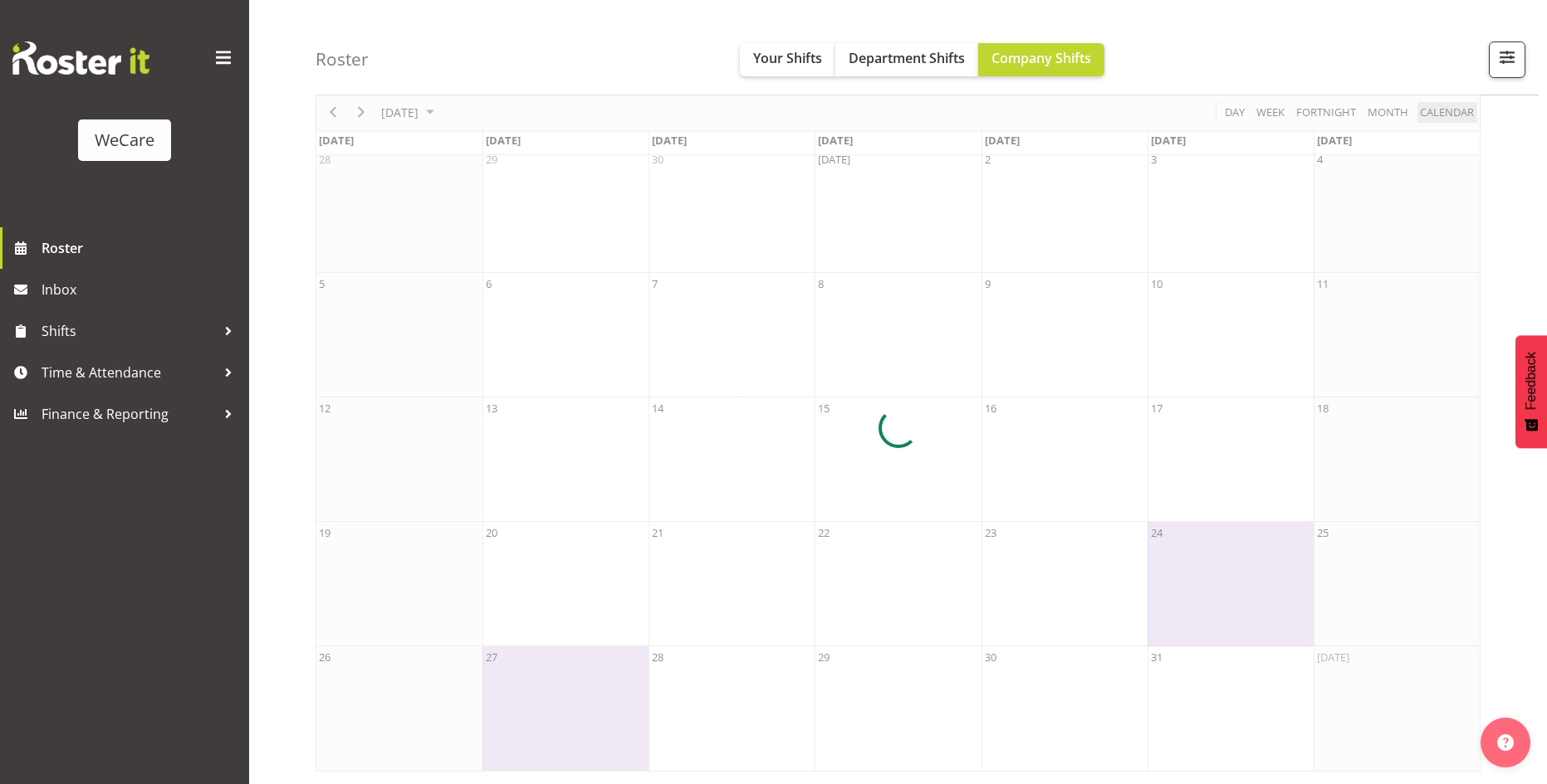
scroll to position [80, 0]
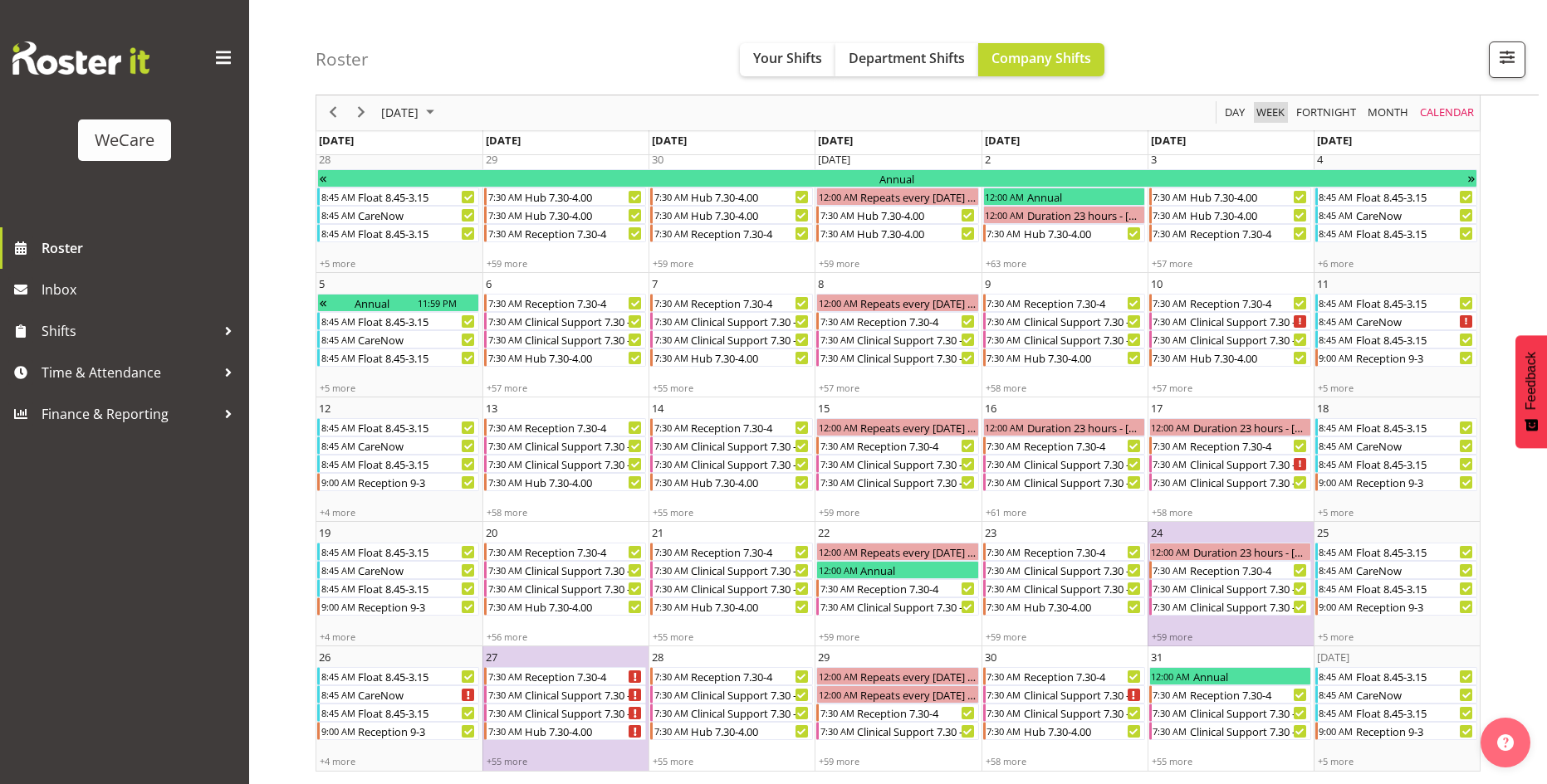
click at [1268, 104] on span "Week" at bounding box center [1270, 113] width 32 height 21
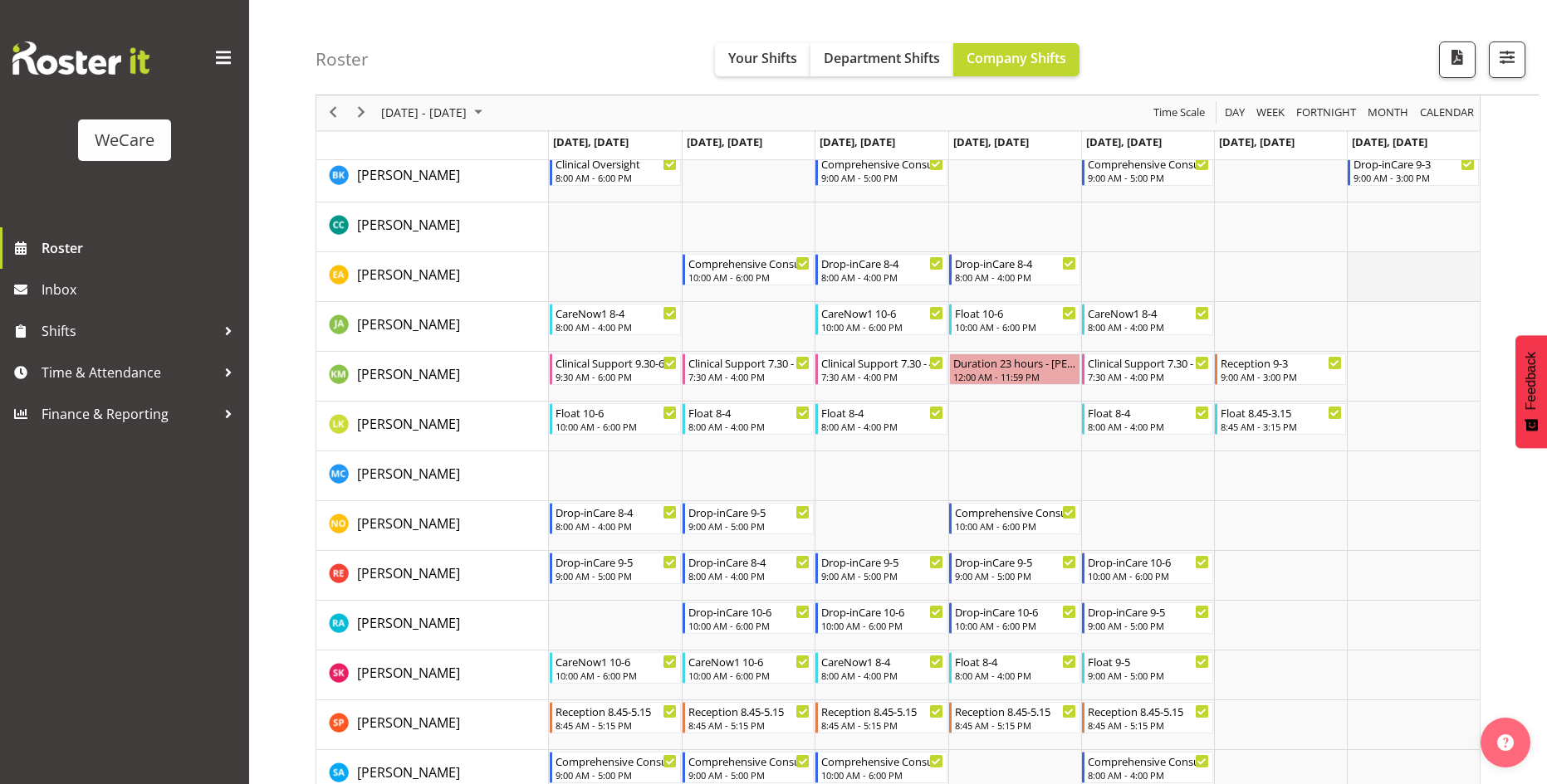
scroll to position [910, 0]
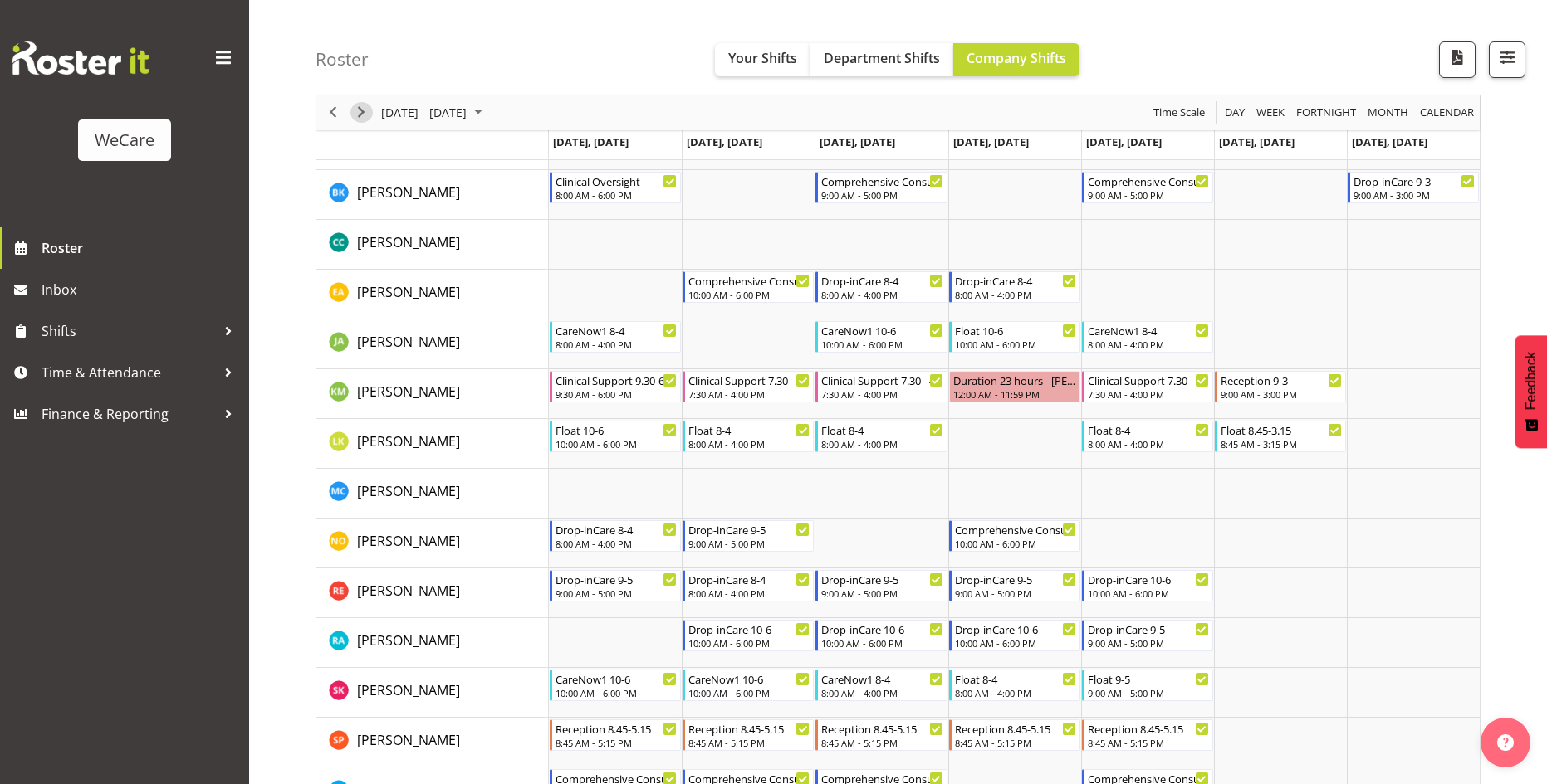
click at [367, 114] on span "Next" at bounding box center [361, 113] width 20 height 21
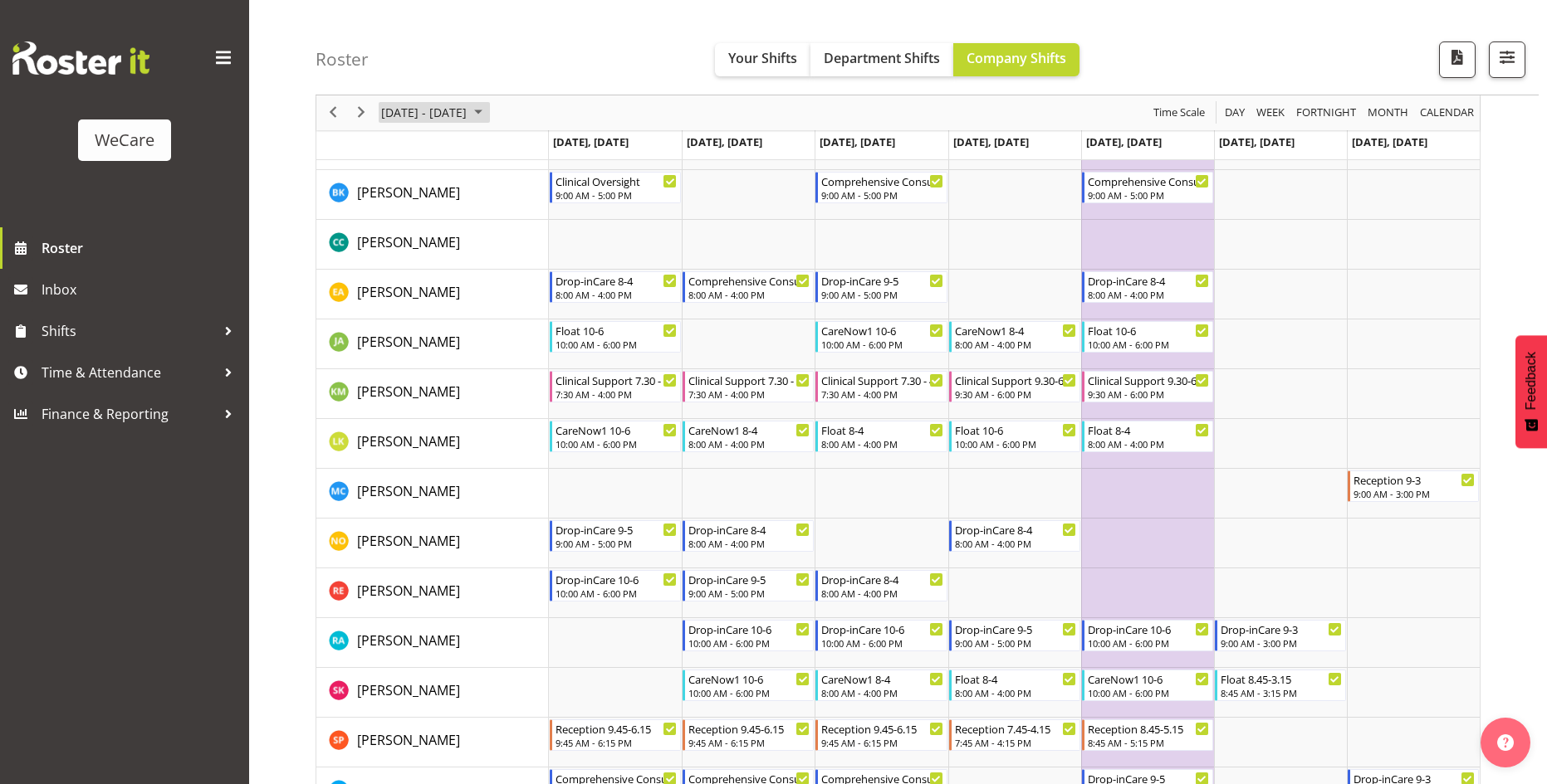
click at [468, 113] on span "October 20 - 26, 2025" at bounding box center [423, 113] width 89 height 21
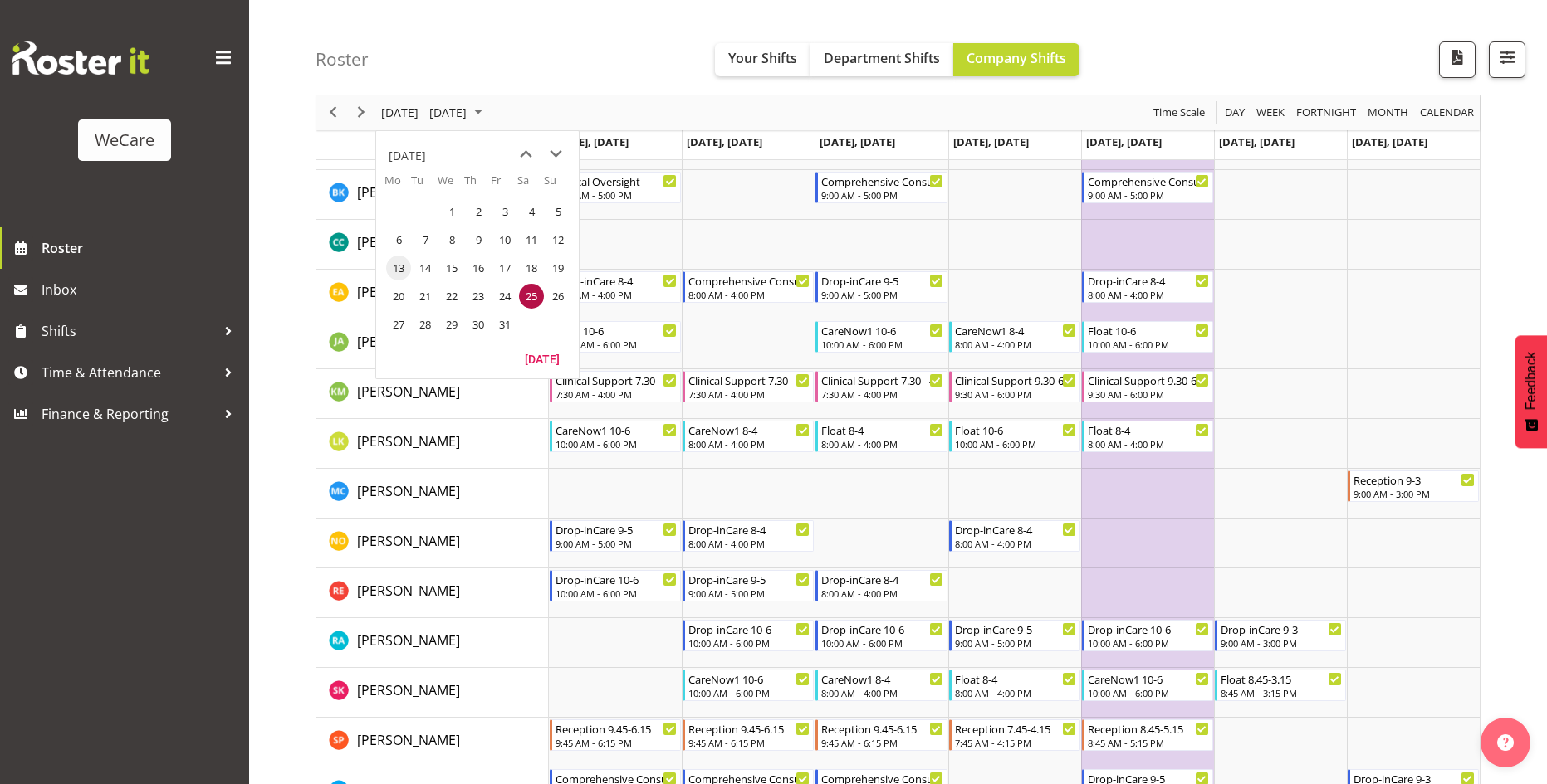
click at [397, 275] on span "13" at bounding box center [398, 268] width 25 height 25
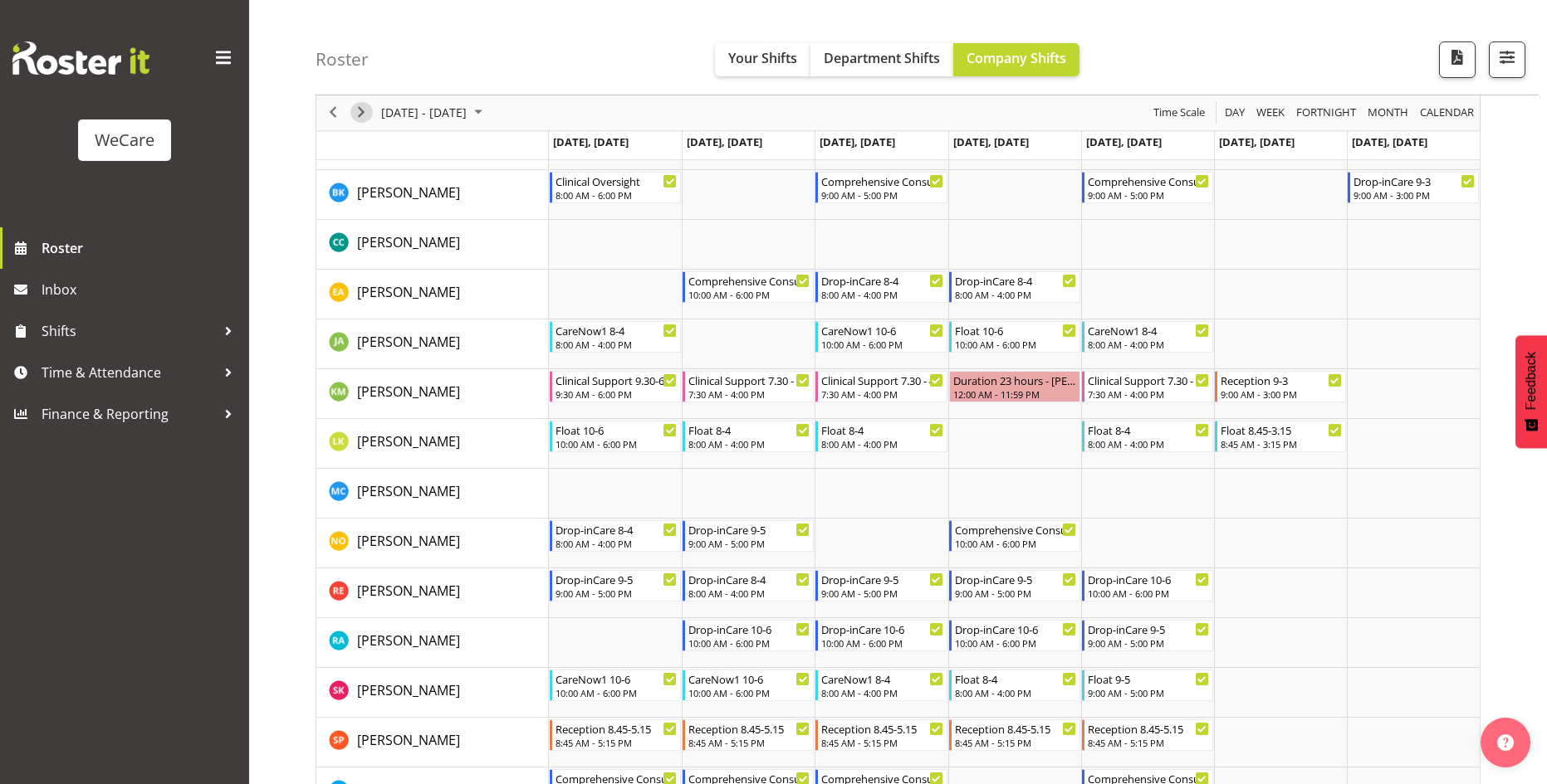
click at [356, 118] on span "Next" at bounding box center [361, 113] width 20 height 21
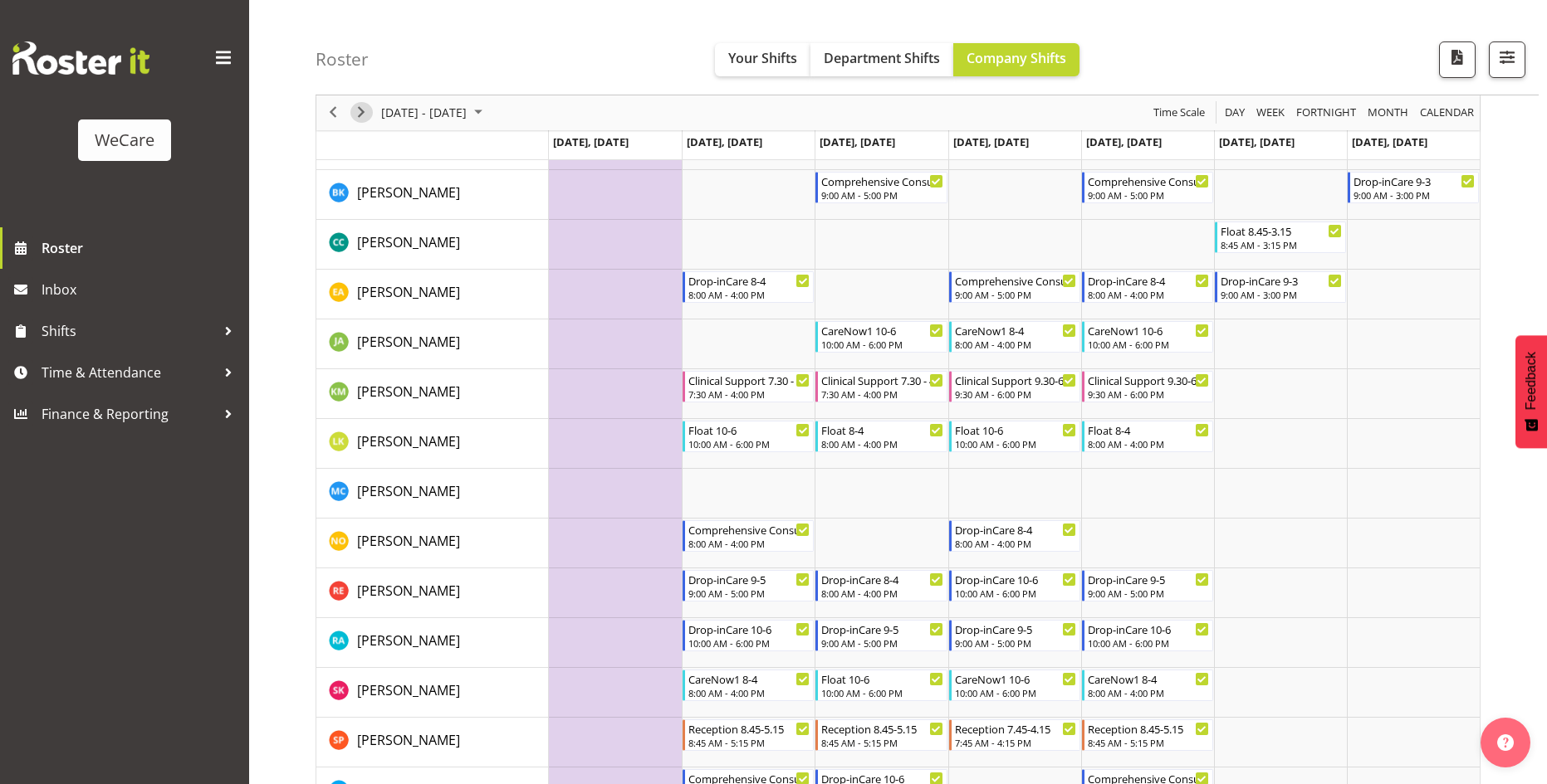
click at [362, 105] on span "Next" at bounding box center [361, 113] width 20 height 21
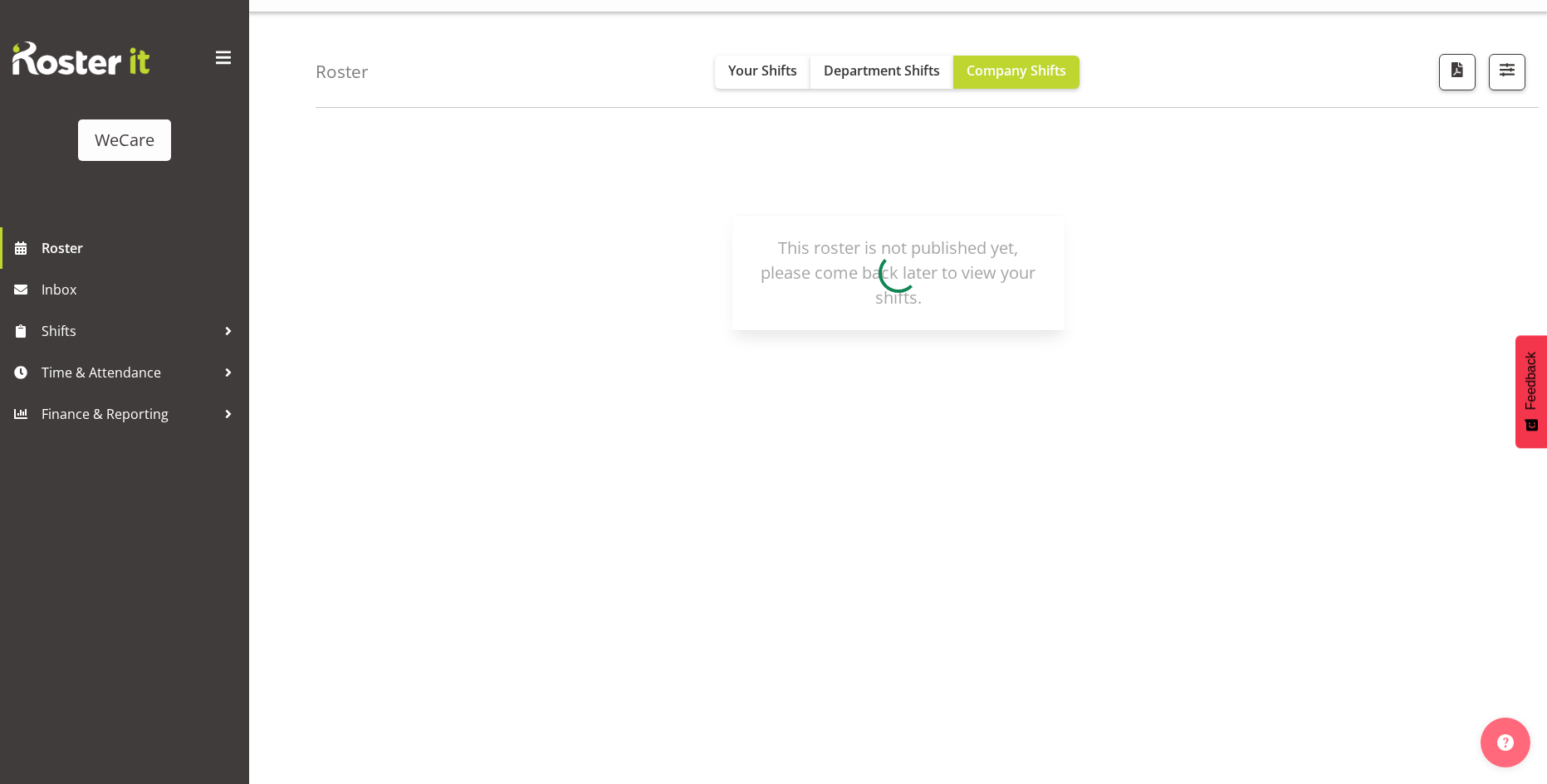
scroll to position [33, 0]
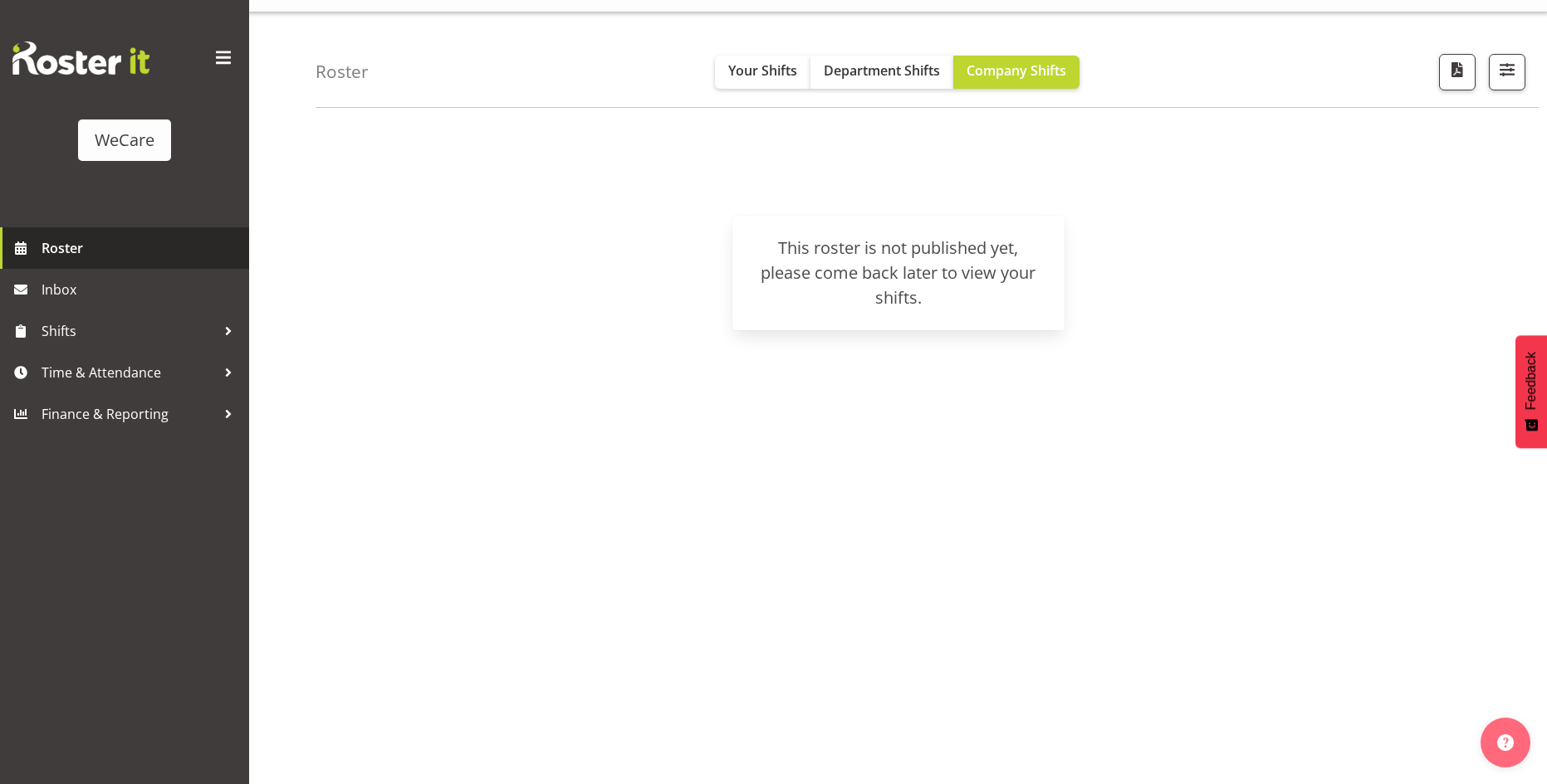
click at [33, 255] on link "Roster" at bounding box center [124, 248] width 249 height 41
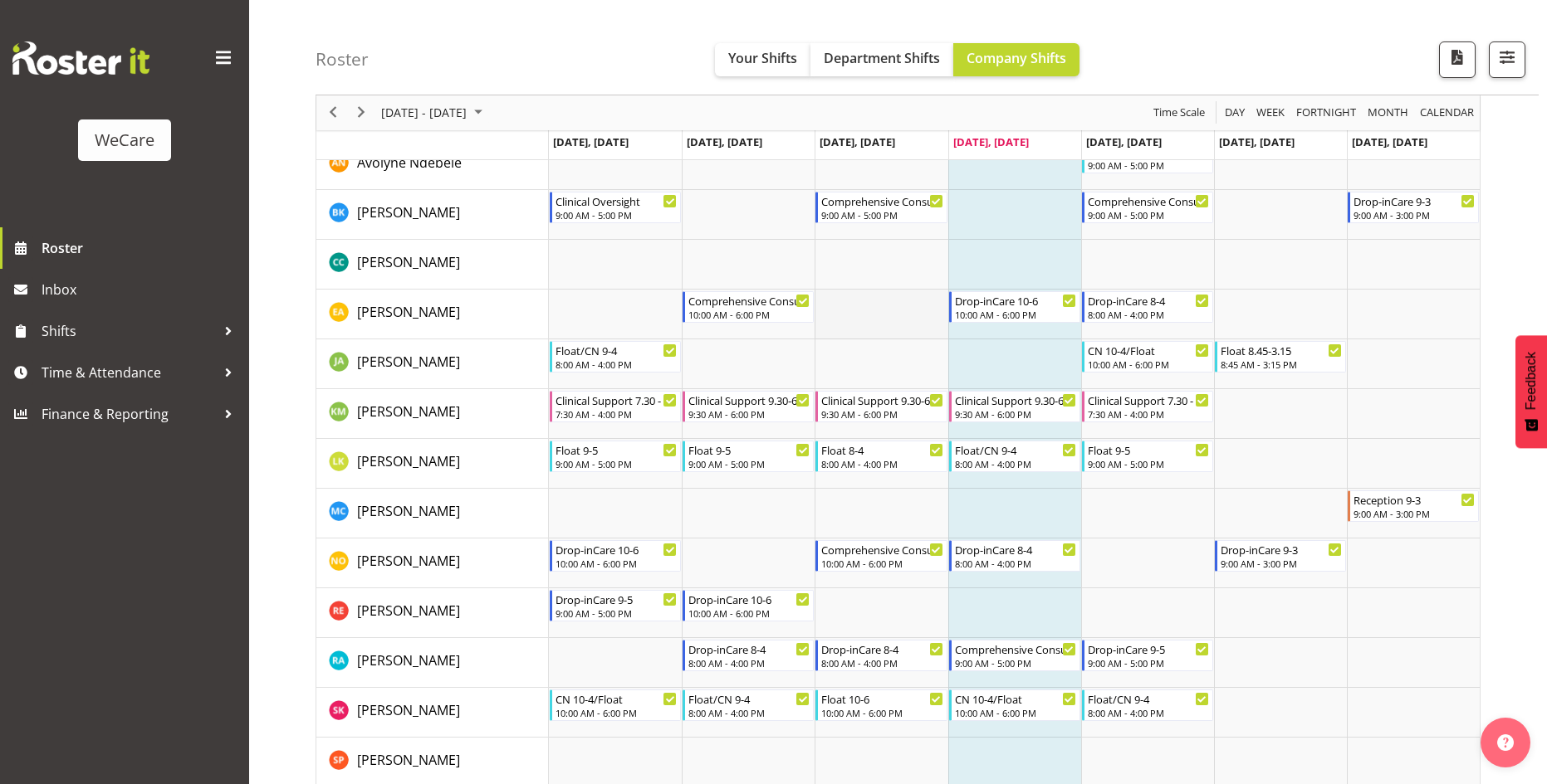
scroll to position [912, 0]
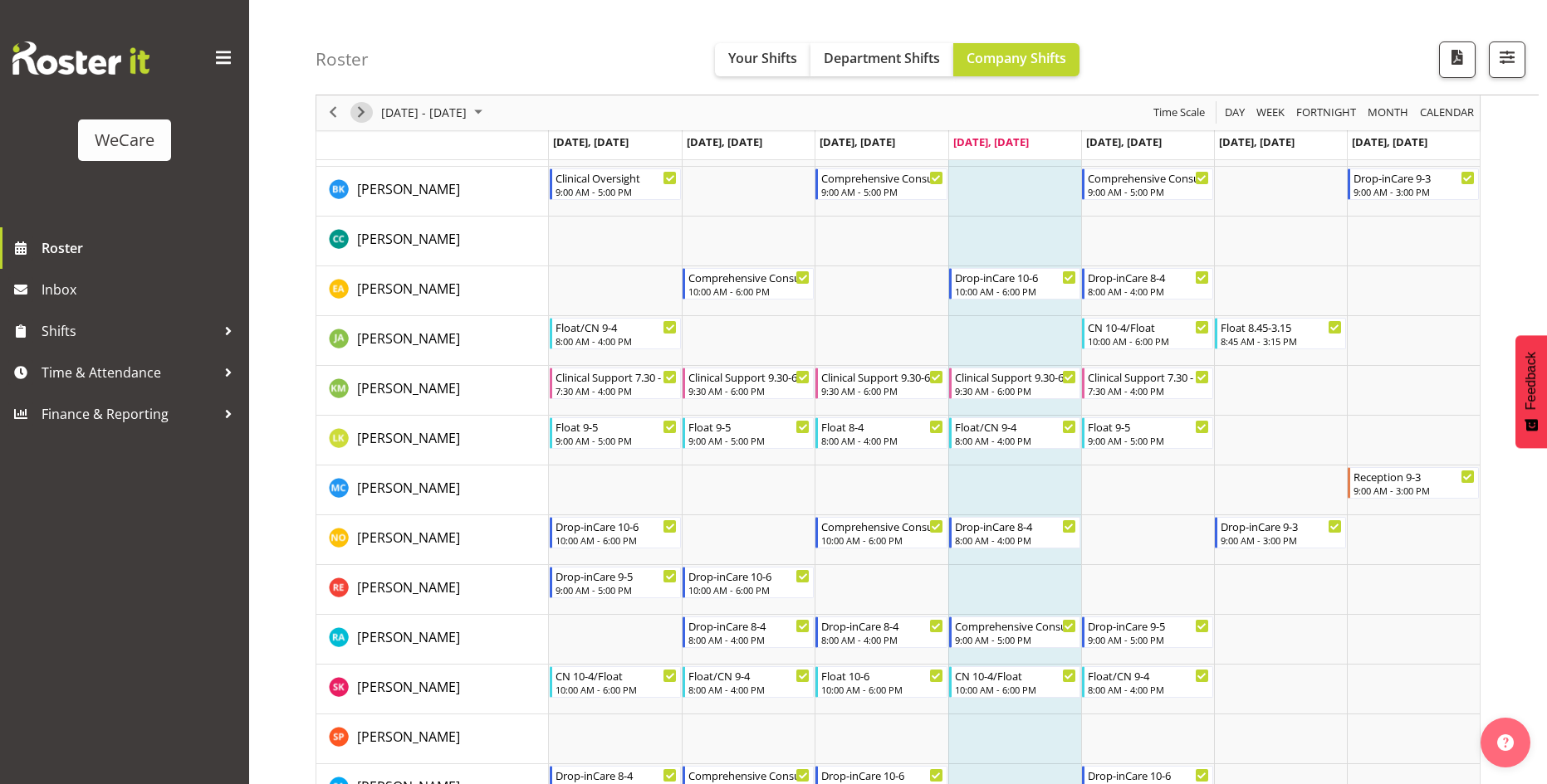
click at [351, 118] on span "Next" at bounding box center [361, 113] width 20 height 21
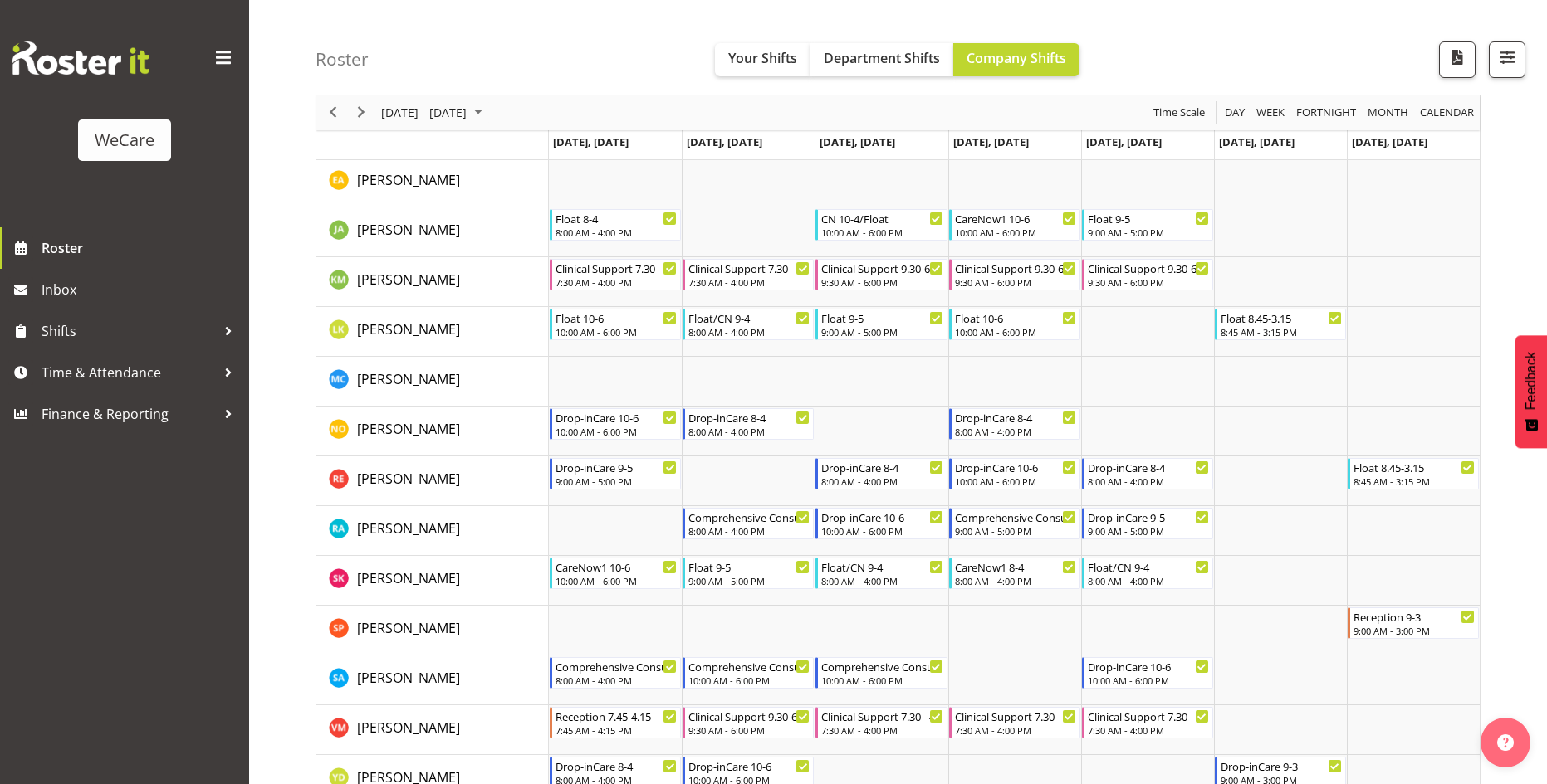
scroll to position [996, 0]
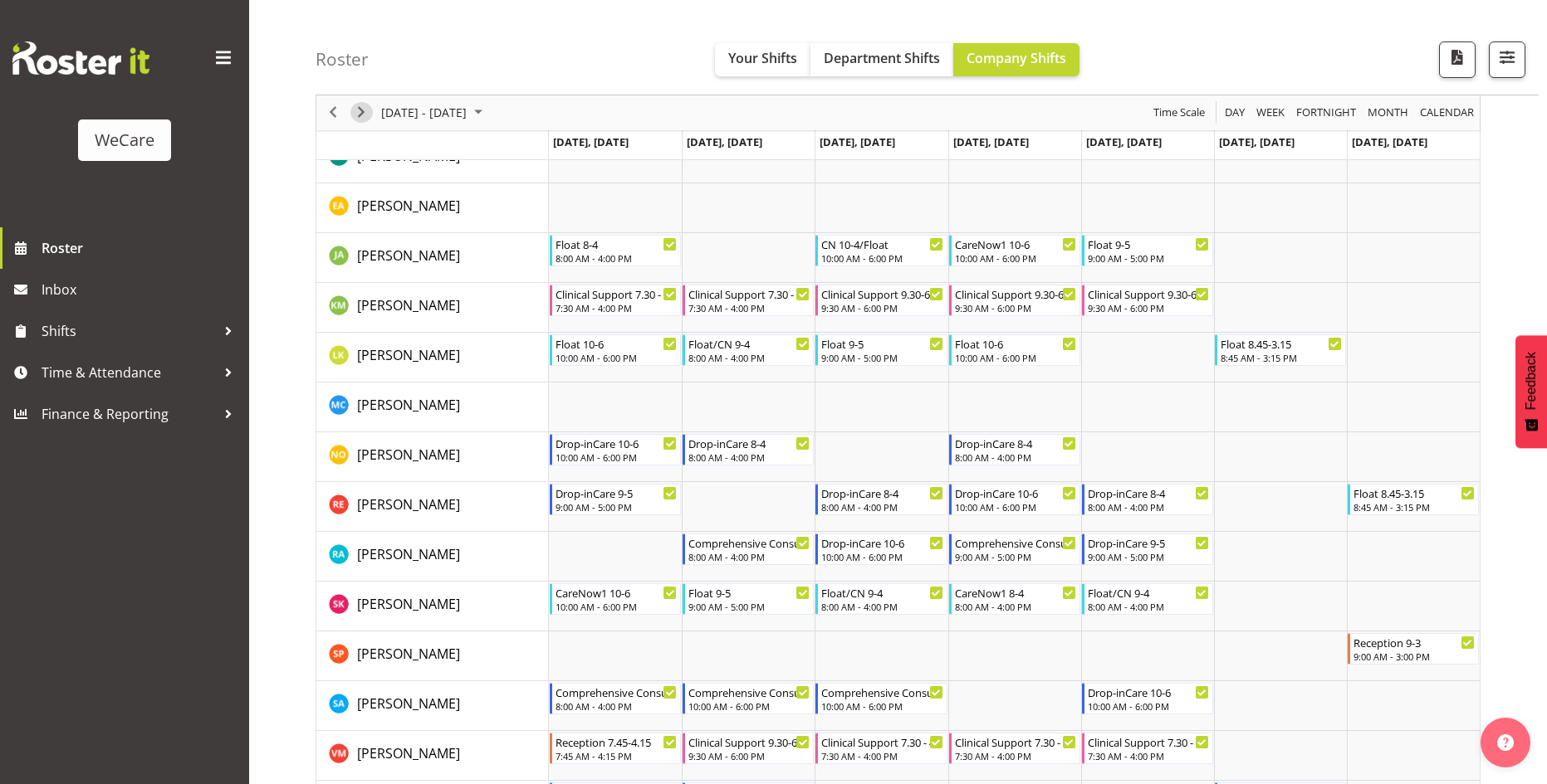
click at [361, 111] on span "Next" at bounding box center [361, 113] width 20 height 21
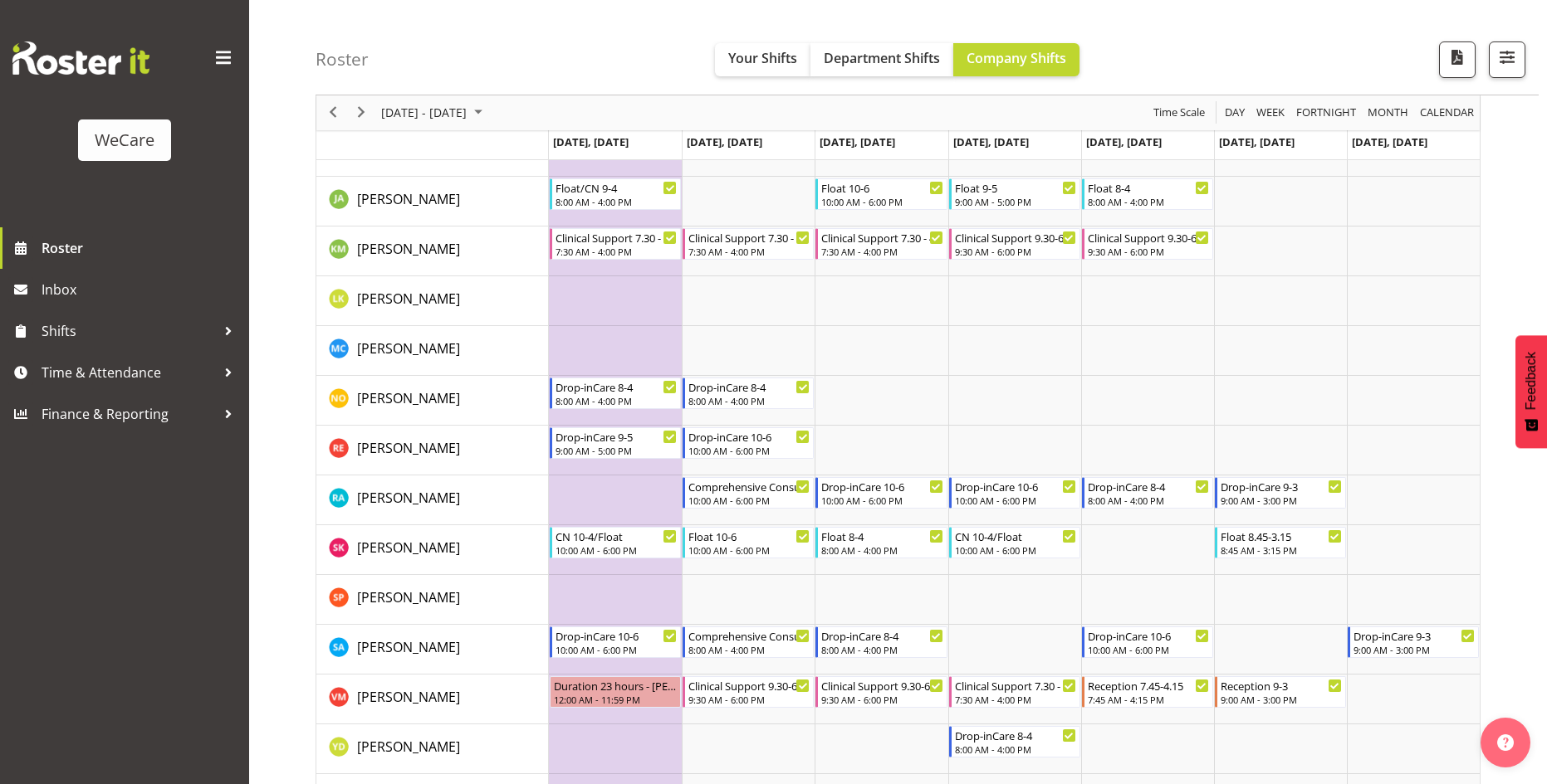
scroll to position [1078, 0]
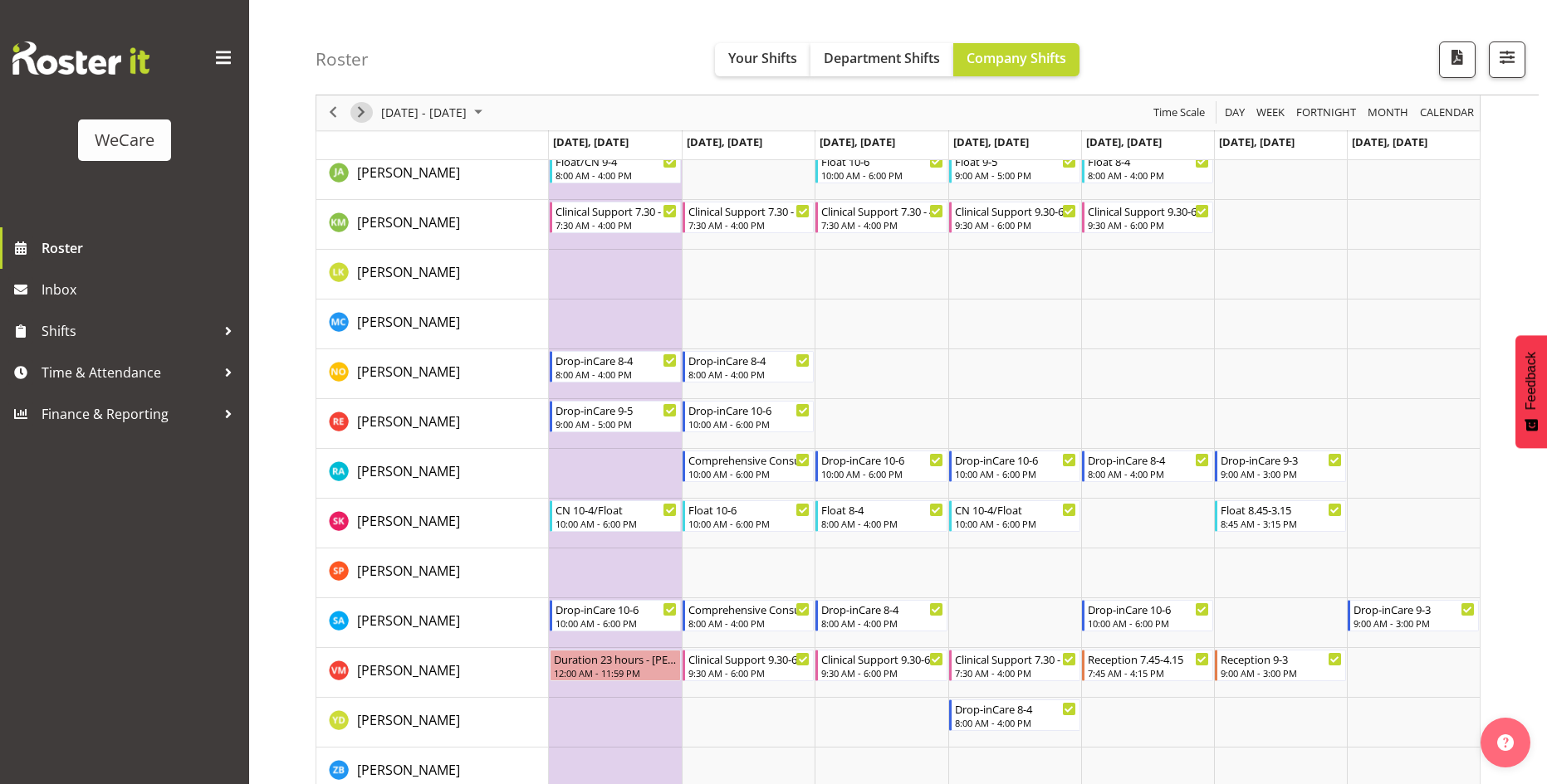
click at [364, 119] on span "Next" at bounding box center [361, 113] width 20 height 21
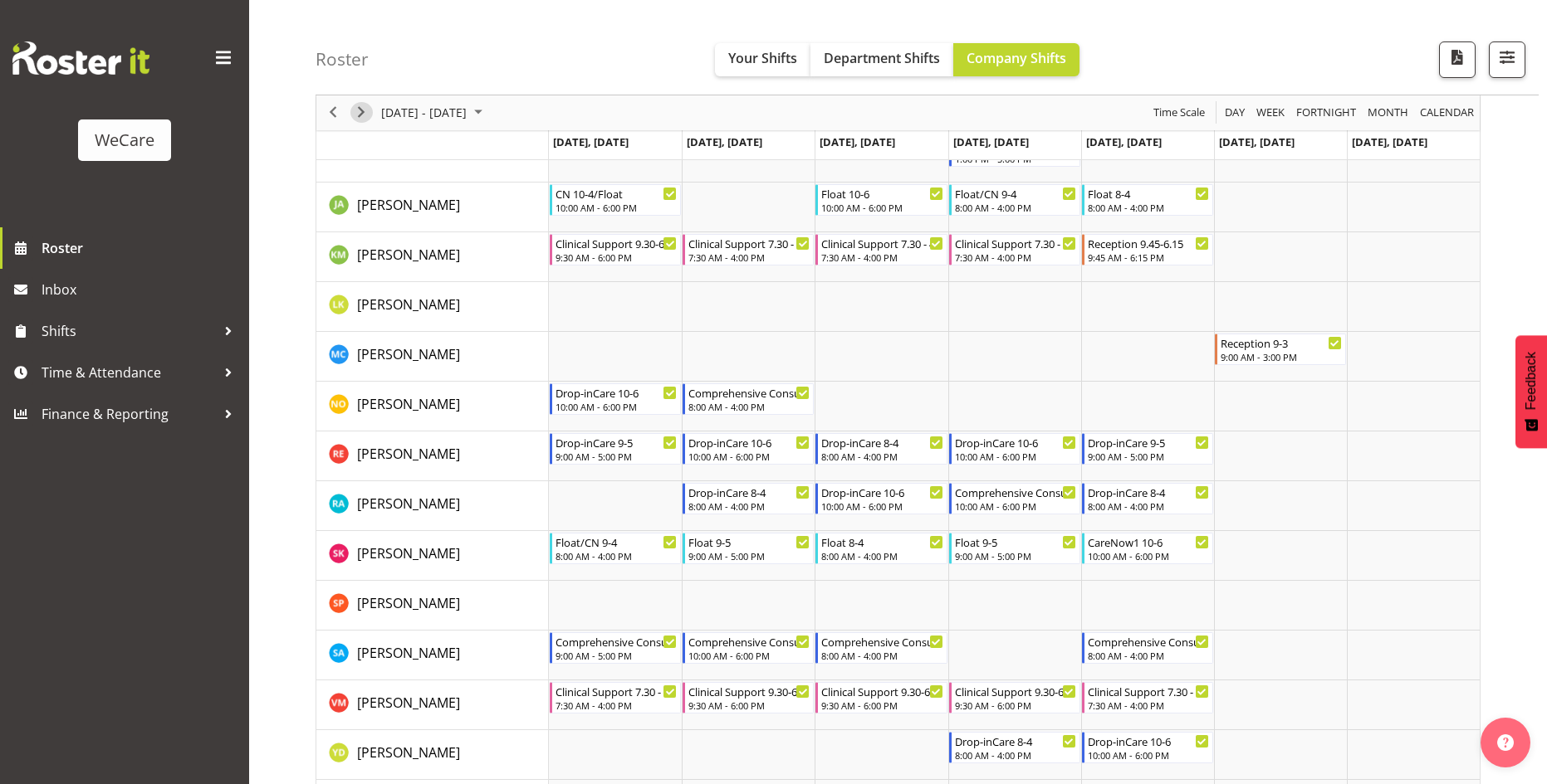
click at [365, 115] on span "Next" at bounding box center [361, 113] width 20 height 21
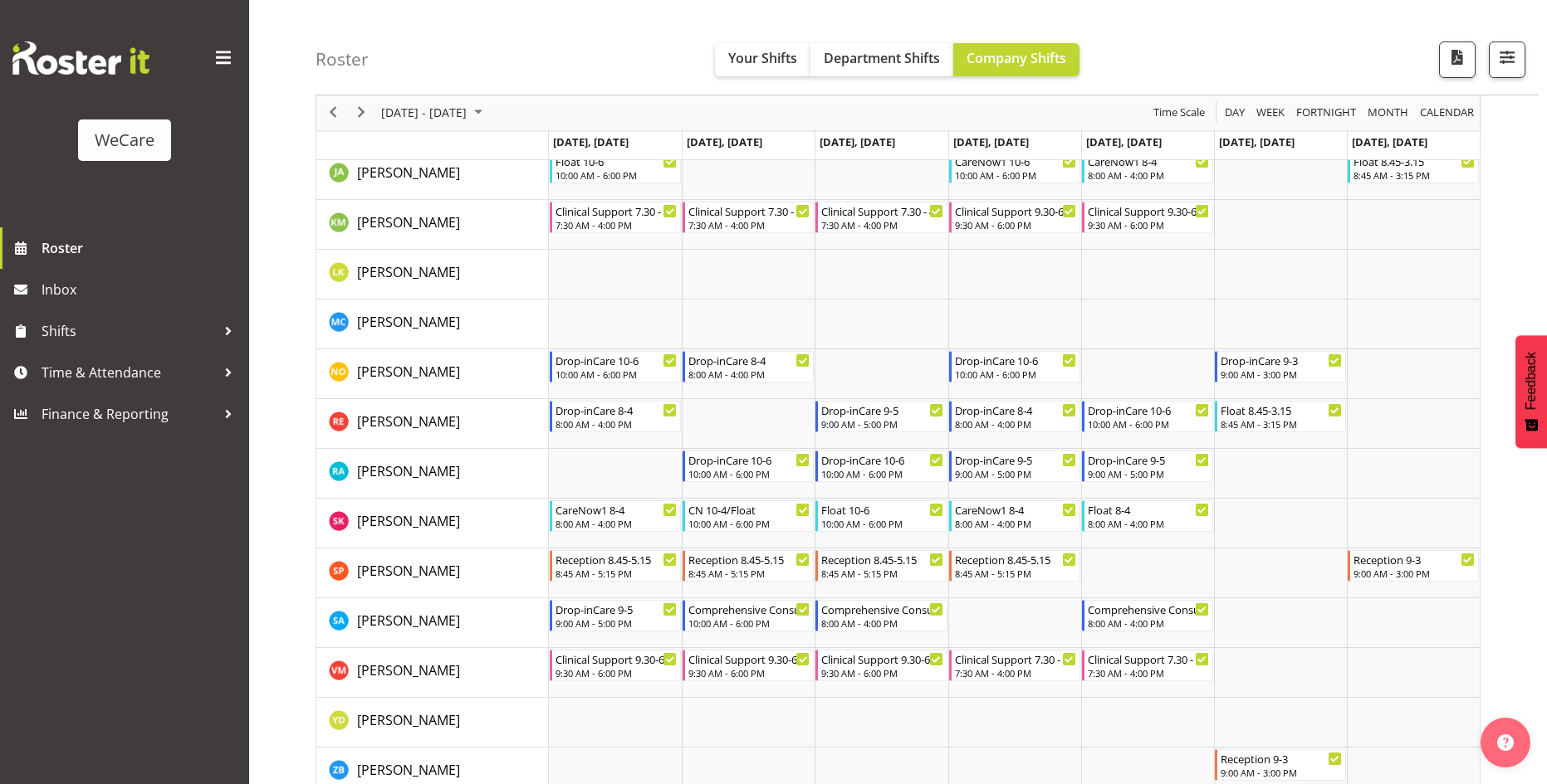
drag, startPoint x: 373, startPoint y: 119, endPoint x: 372, endPoint y: 128, distance: 9.1
click at [372, 119] on div "next period" at bounding box center [361, 113] width 28 height 35
